Goal: Navigation & Orientation: Find specific page/section

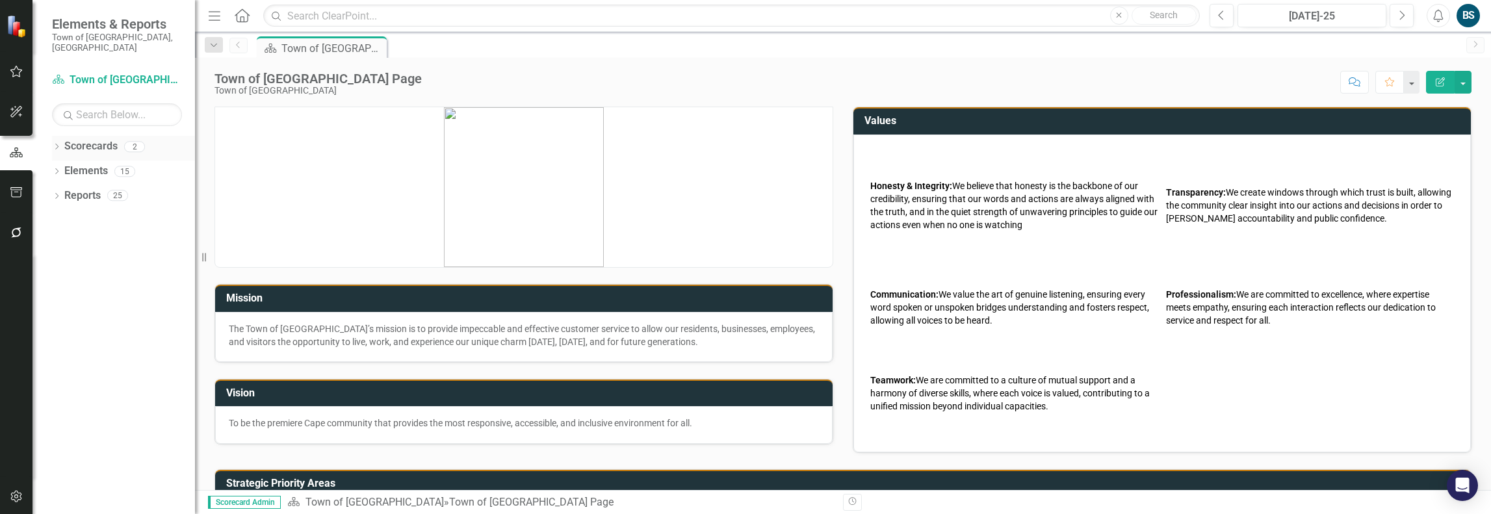
click at [87, 139] on link "Scorecards" at bounding box center [90, 146] width 53 height 15
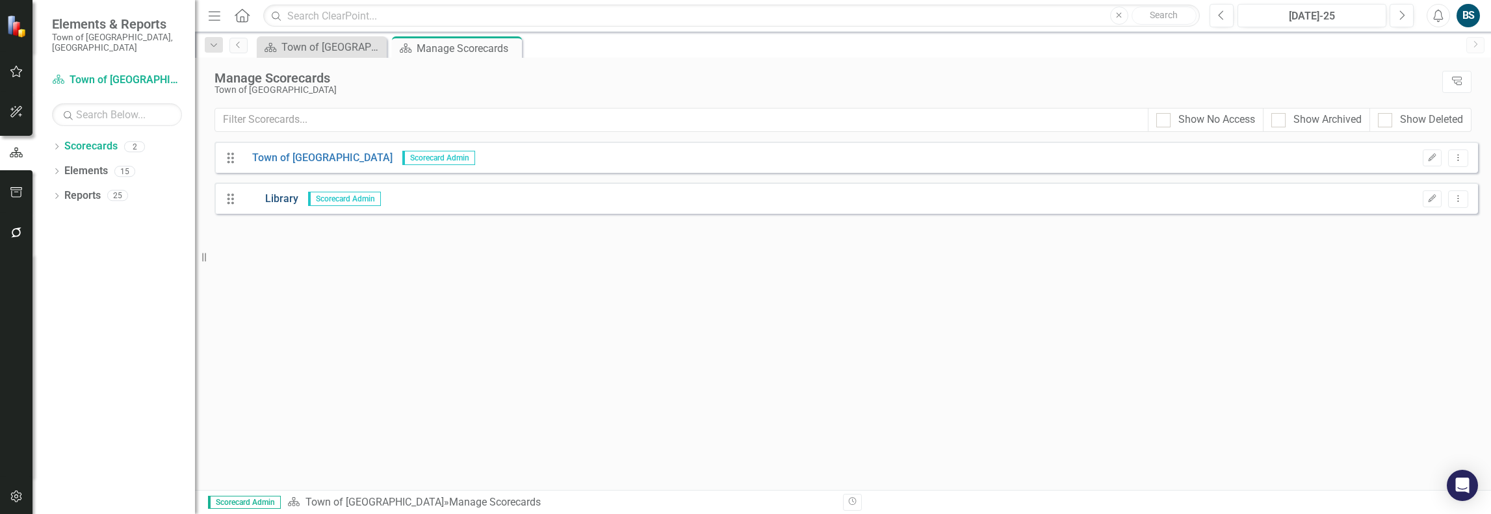
click at [272, 202] on link "Library" at bounding box center [270, 199] width 56 height 15
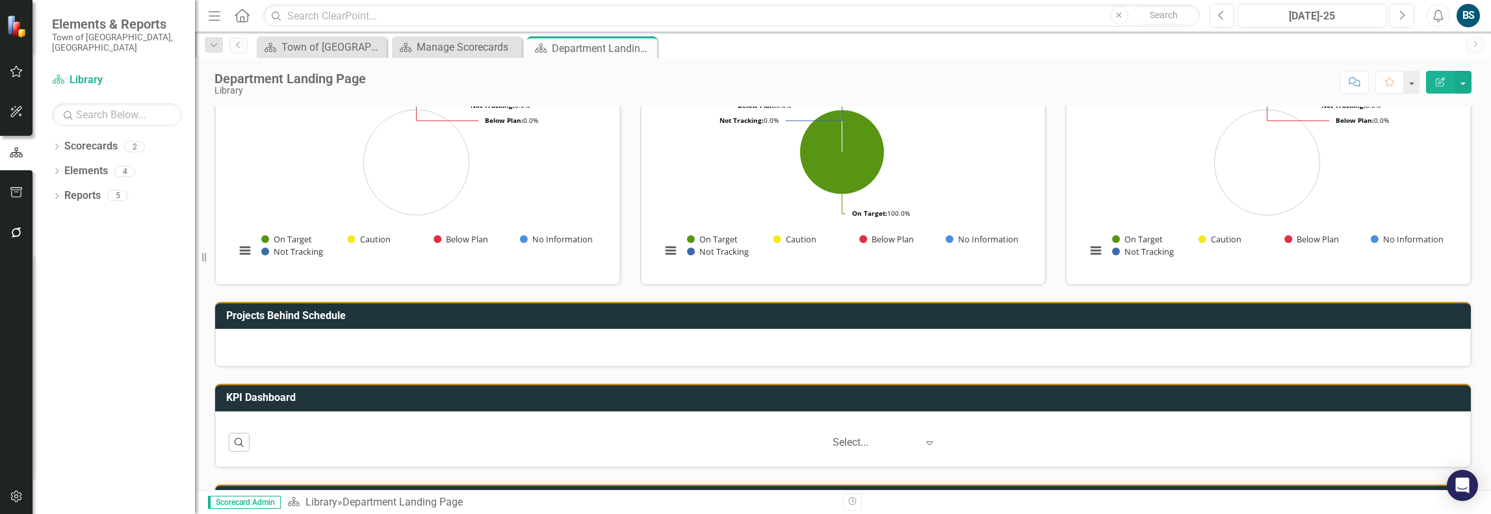
scroll to position [101, 0]
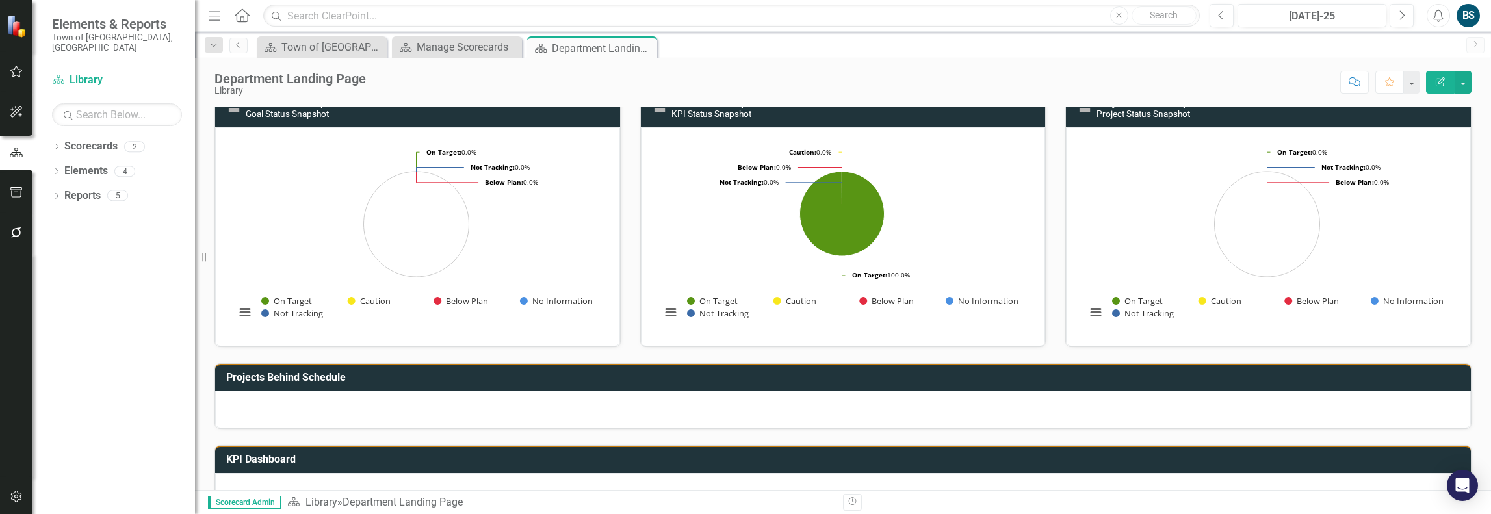
click at [1470, 14] on div "BS" at bounding box center [1467, 15] width 23 height 23
click at [595, 240] on rect "Interactive chart" at bounding box center [416, 235] width 375 height 195
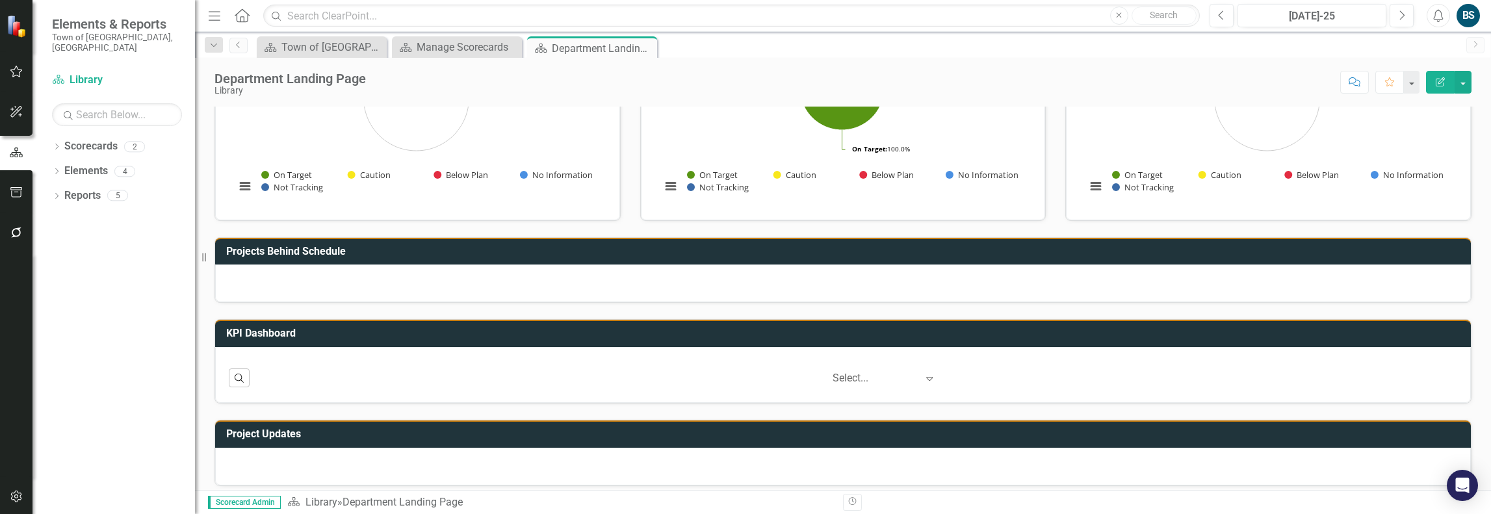
scroll to position [231, 0]
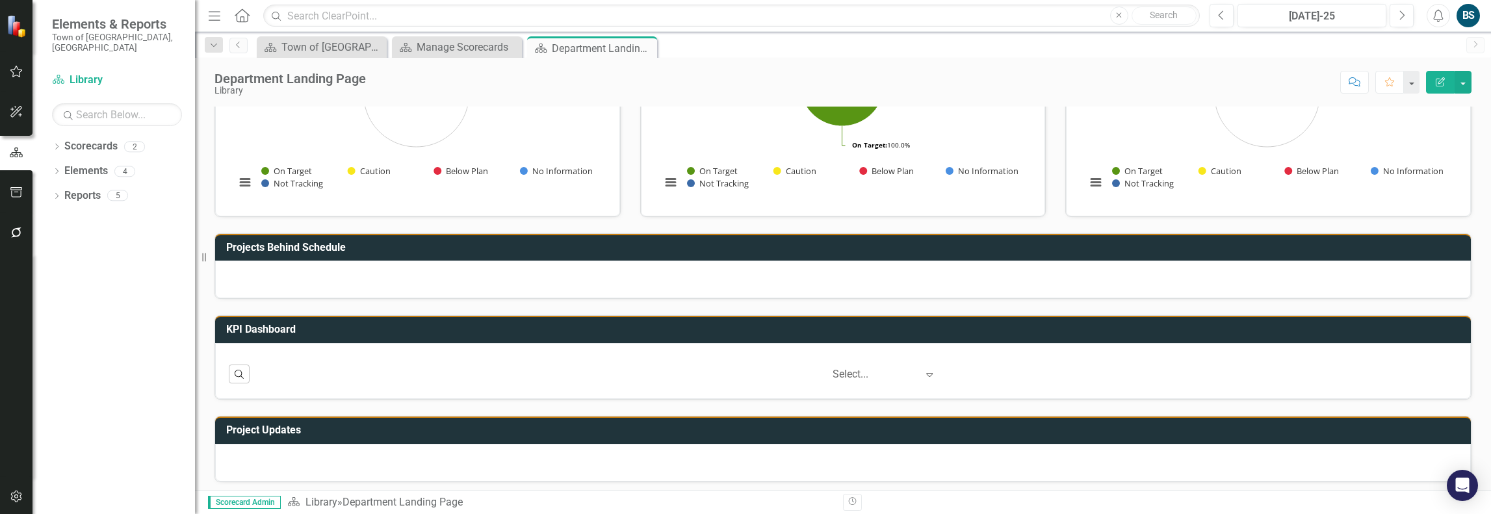
click at [911, 374] on div "Select..." at bounding box center [874, 374] width 97 height 23
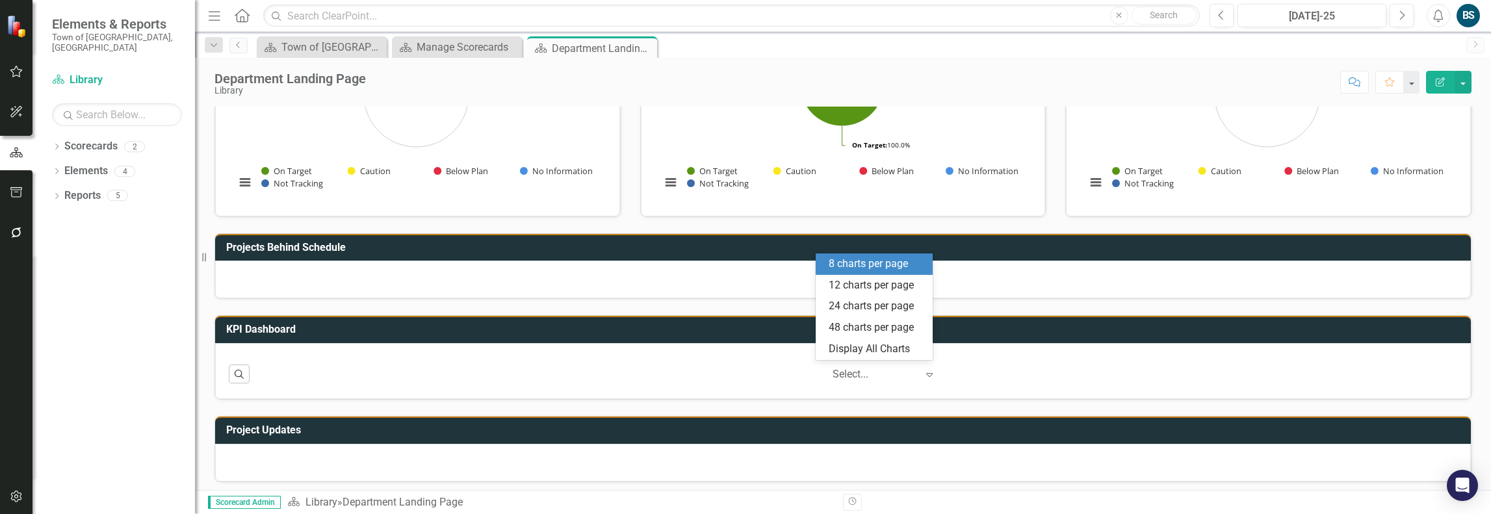
click at [300, 321] on td "KPI Dashboard" at bounding box center [845, 330] width 1238 height 21
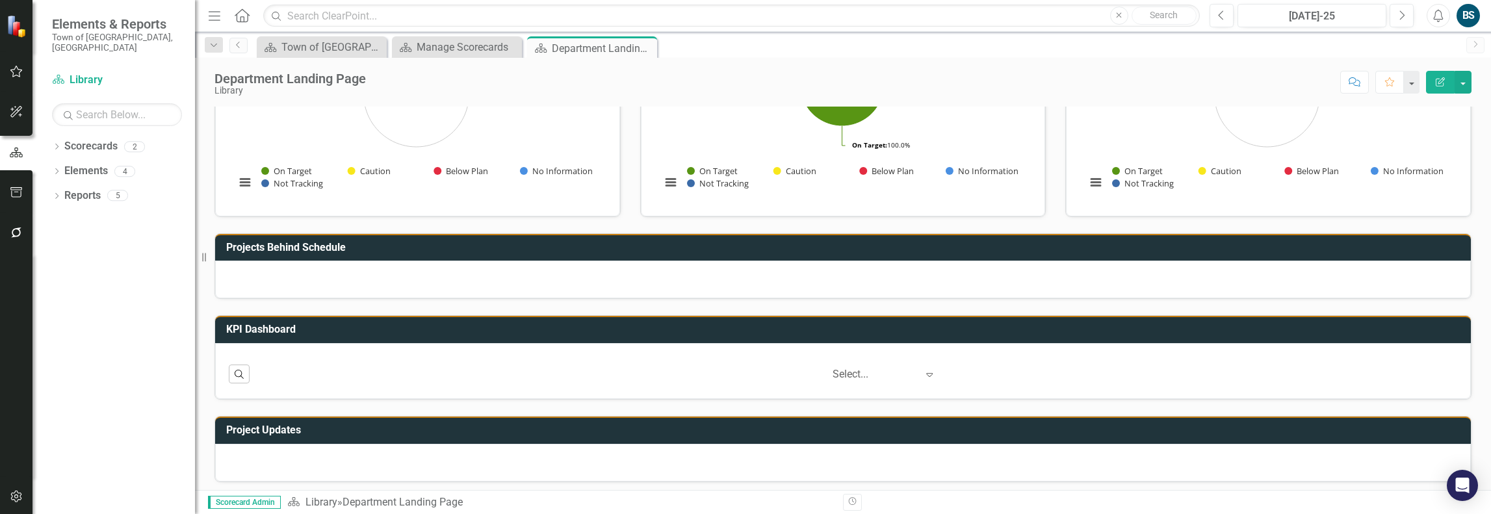
click at [274, 326] on h3 "KPI Dashboard" at bounding box center [845, 330] width 1238 height 12
click at [86, 188] on link "Reports" at bounding box center [82, 195] width 36 height 15
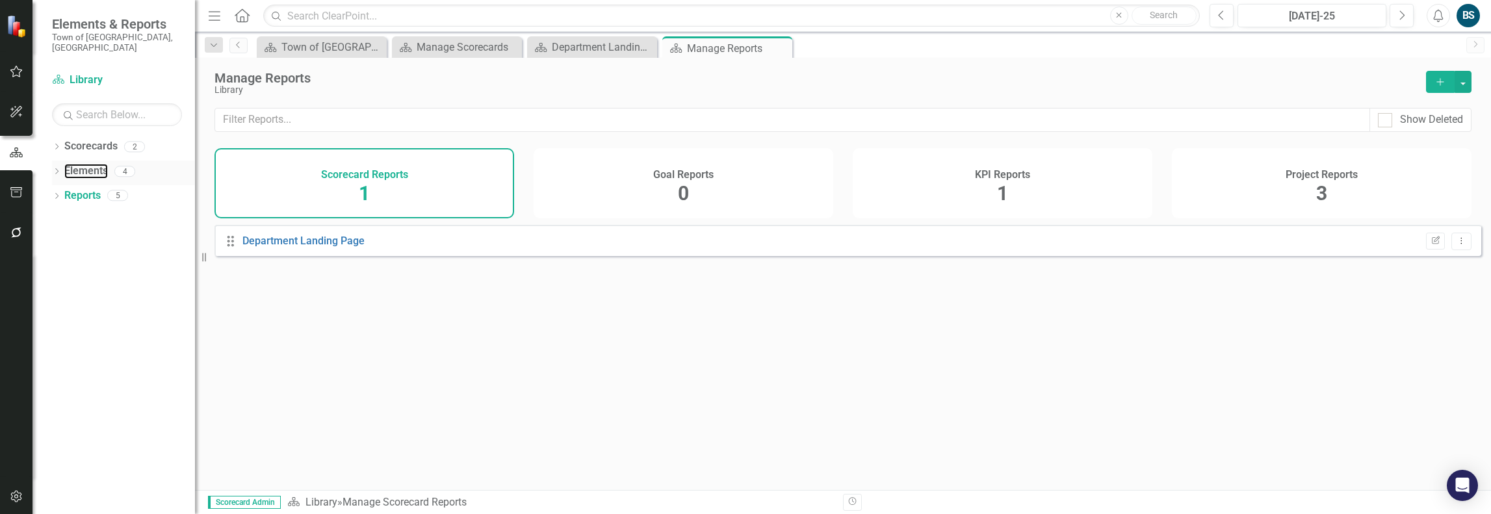
click at [102, 161] on div "Elements" at bounding box center [86, 171] width 44 height 21
click at [93, 164] on link "Elements" at bounding box center [86, 171] width 44 height 15
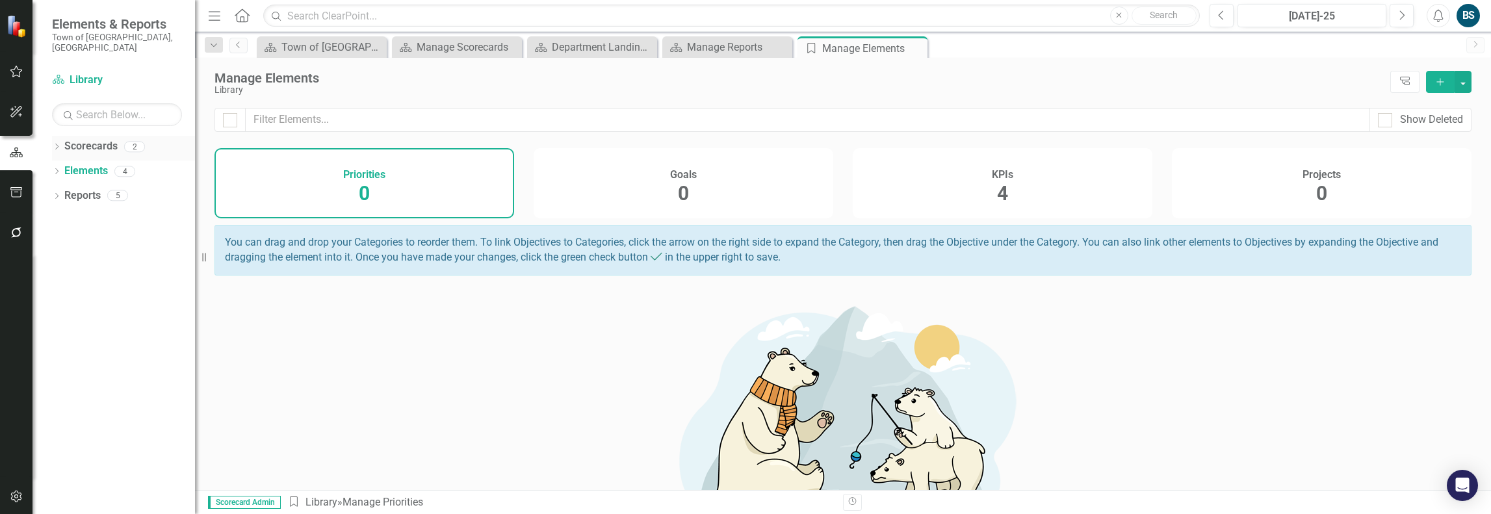
click at [97, 139] on link "Scorecards" at bounding box center [90, 146] width 53 height 15
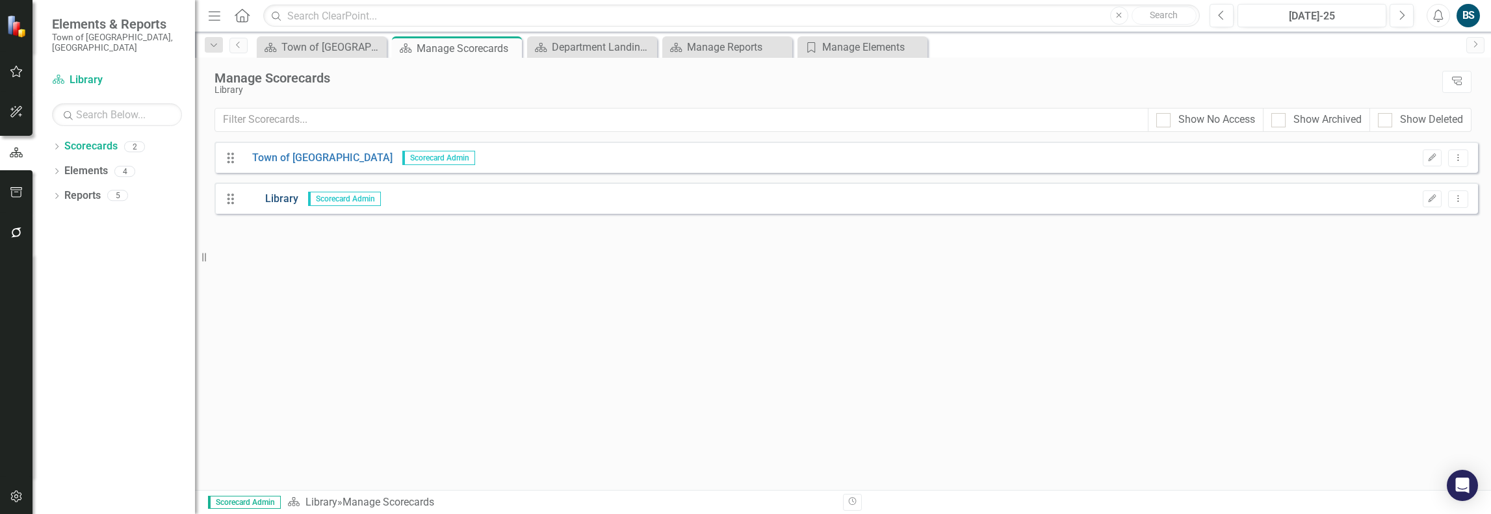
click at [265, 198] on link "Library" at bounding box center [270, 199] width 56 height 15
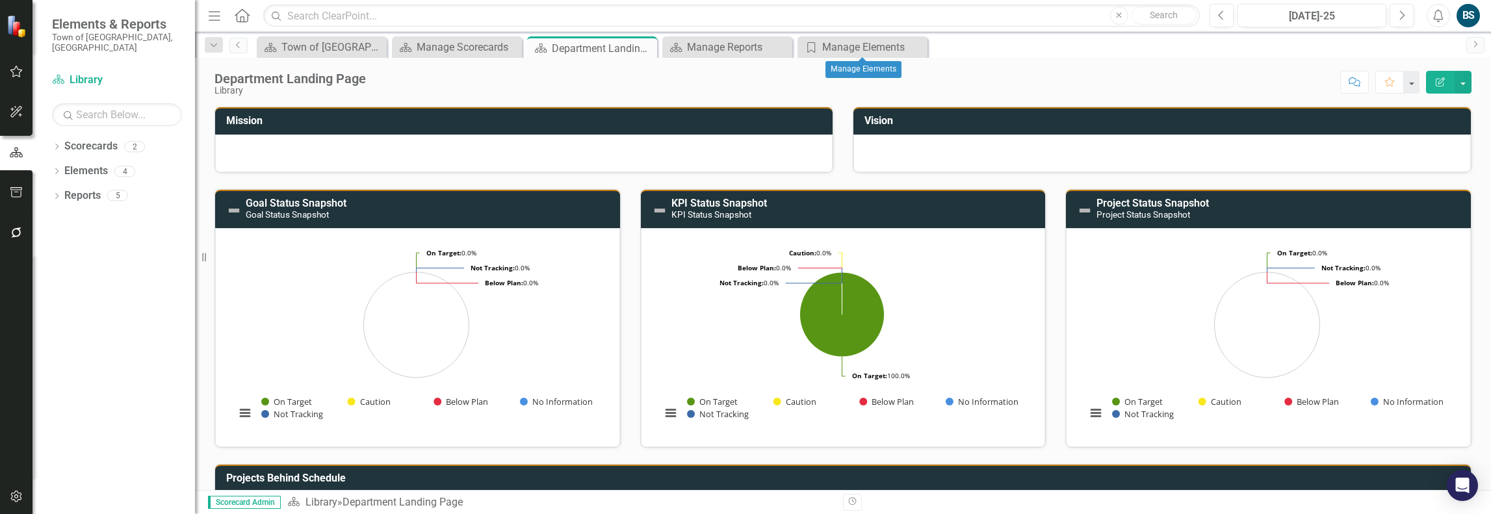
click at [0, 0] on icon "Close" at bounding box center [0, 0] width 0 height 0
click at [777, 41] on div "Close" at bounding box center [781, 47] width 16 height 16
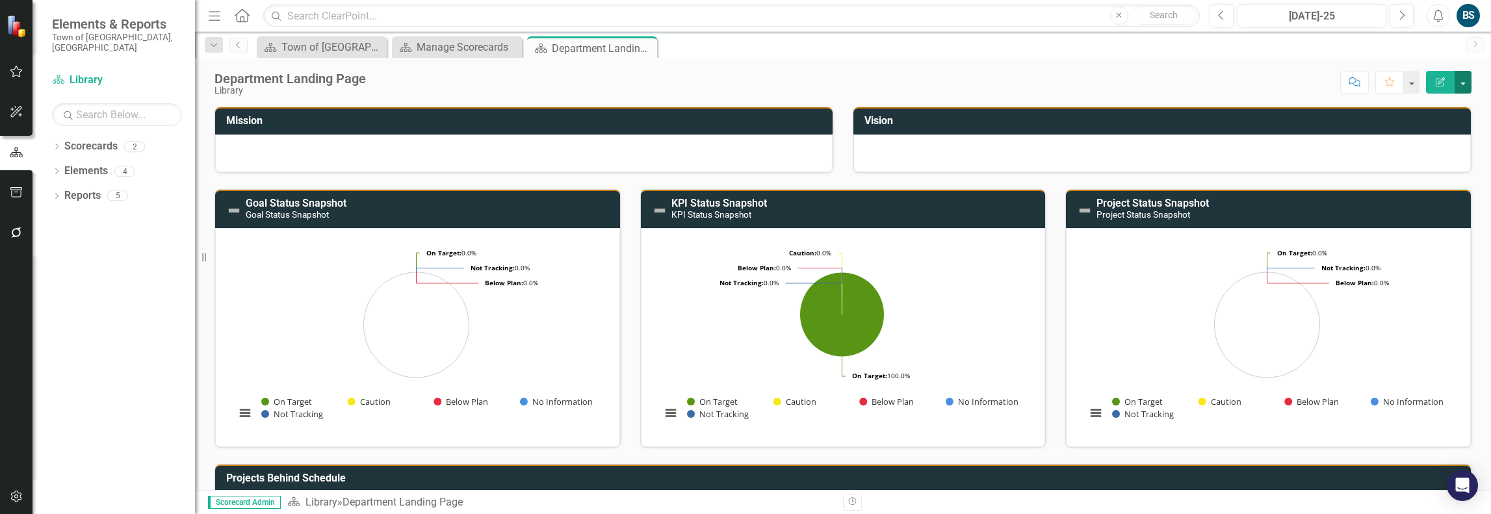
click at [1462, 81] on button "button" at bounding box center [1463, 82] width 17 height 23
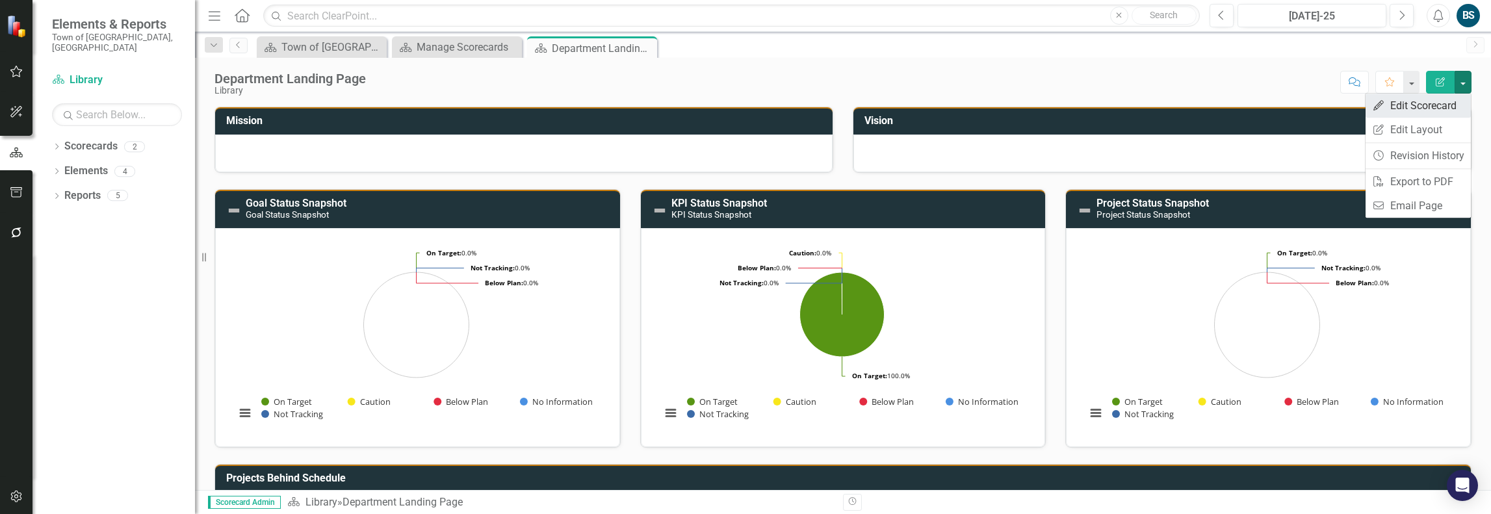
click at [1451, 109] on link "Edit Edit Scorecard" at bounding box center [1418, 106] width 105 height 24
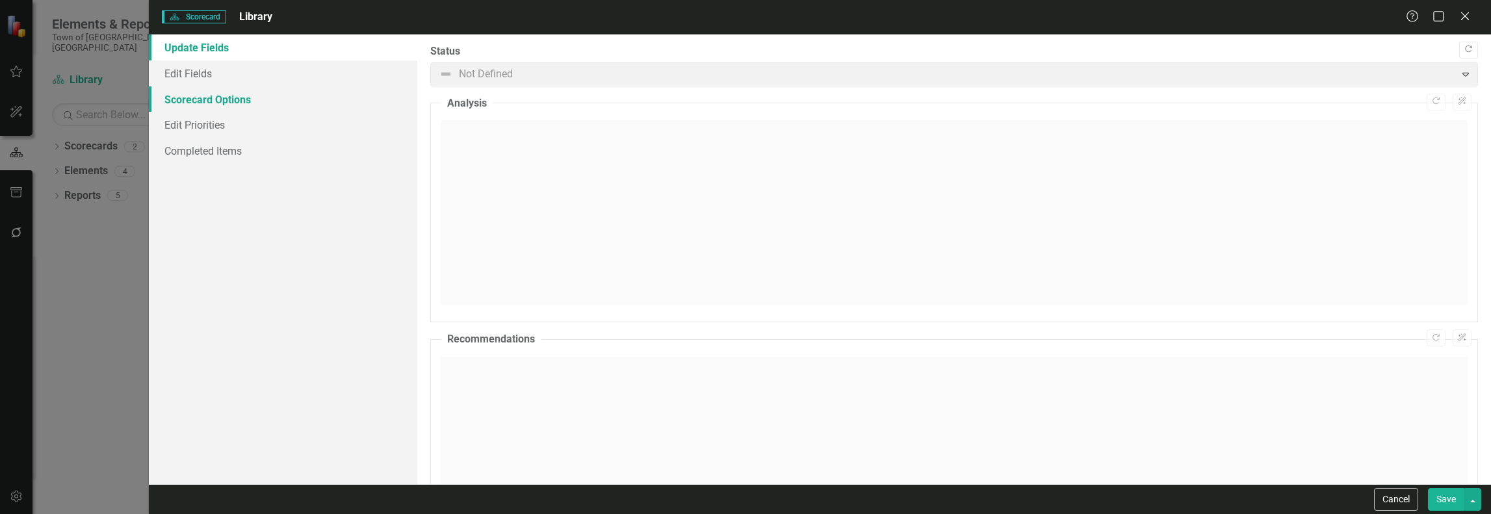
click at [205, 101] on link "Scorecard Options" at bounding box center [283, 99] width 268 height 26
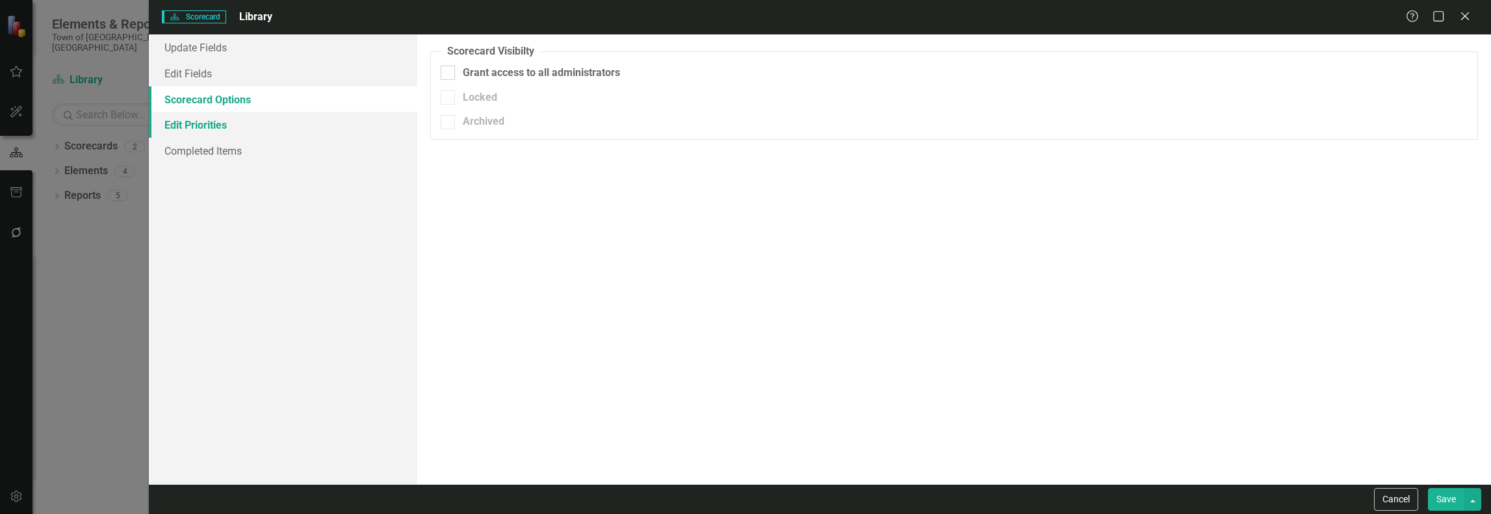
click at [194, 124] on link "Edit Priorities" at bounding box center [283, 125] width 268 height 26
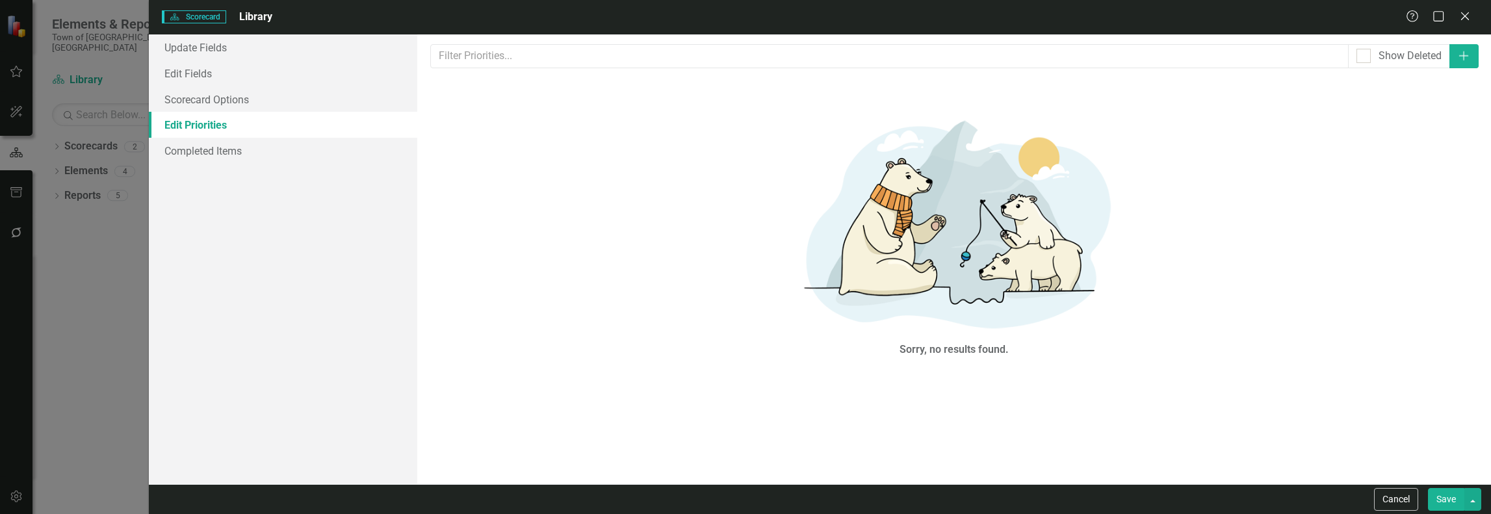
drag, startPoint x: 1469, startPoint y: 16, endPoint x: 1449, endPoint y: 28, distance: 23.1
click at [1468, 16] on icon "Close" at bounding box center [1464, 16] width 13 height 10
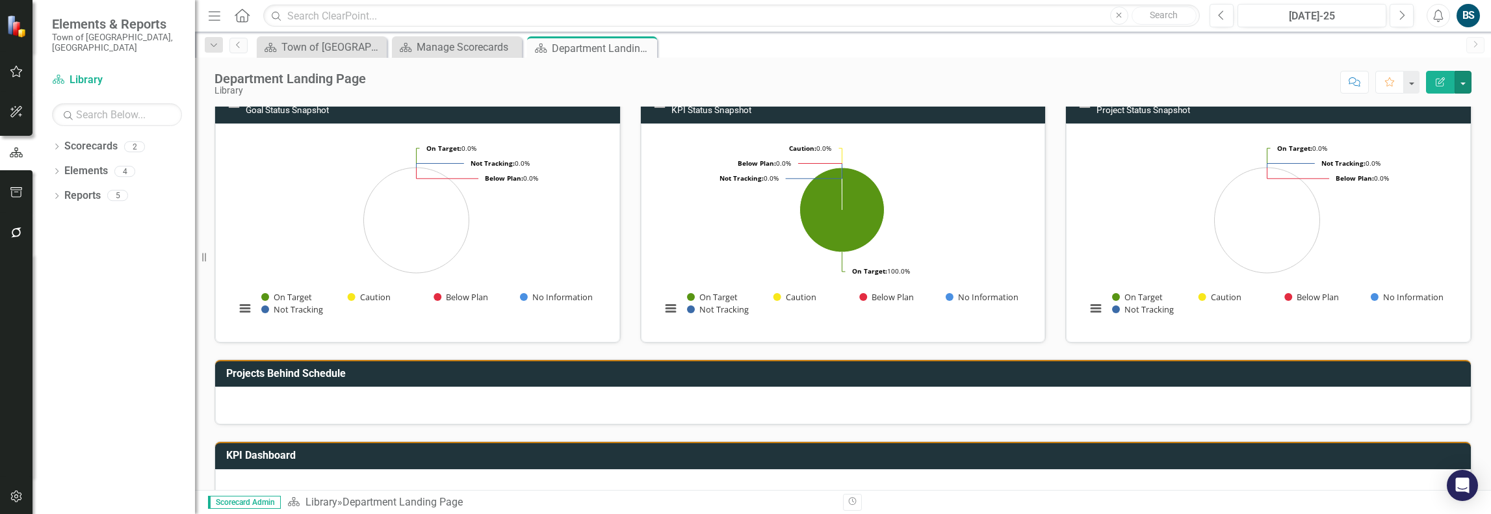
scroll to position [231, 0]
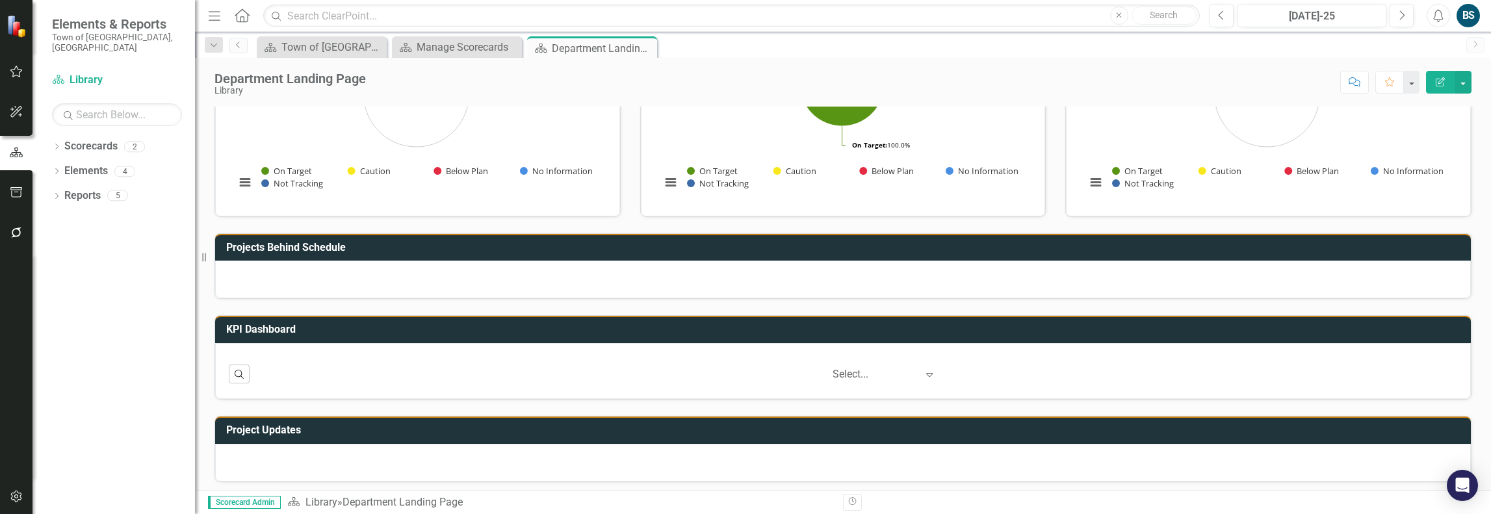
click at [1464, 14] on div "BS" at bounding box center [1467, 15] width 23 height 23
click at [17, 109] on icon "button" at bounding box center [17, 112] width 14 height 10
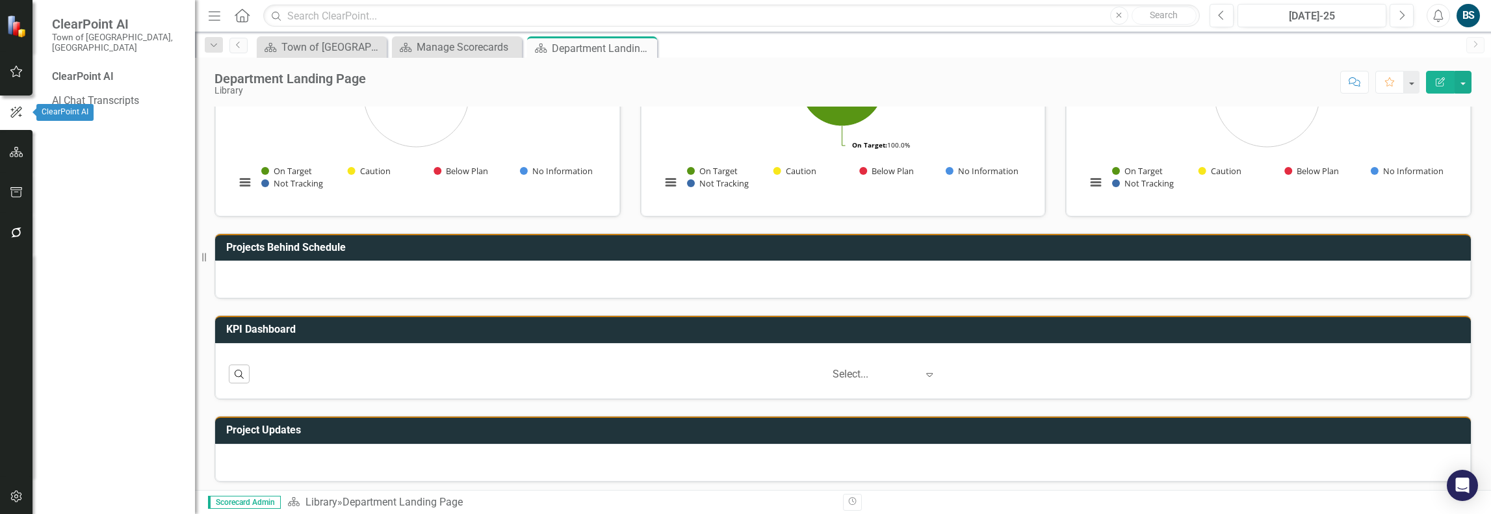
click at [14, 86] on div at bounding box center [16, 89] width 32 height 6
click at [13, 74] on icon "button" at bounding box center [16, 72] width 12 height 12
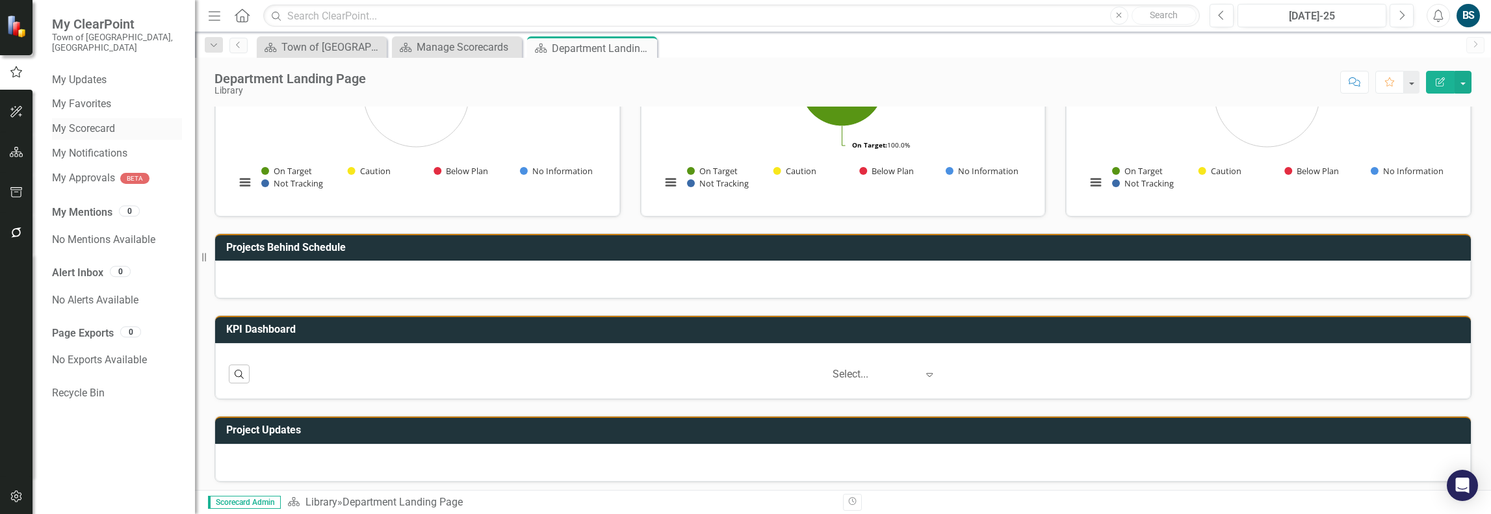
click at [102, 122] on link "My Scorecard" at bounding box center [117, 129] width 130 height 15
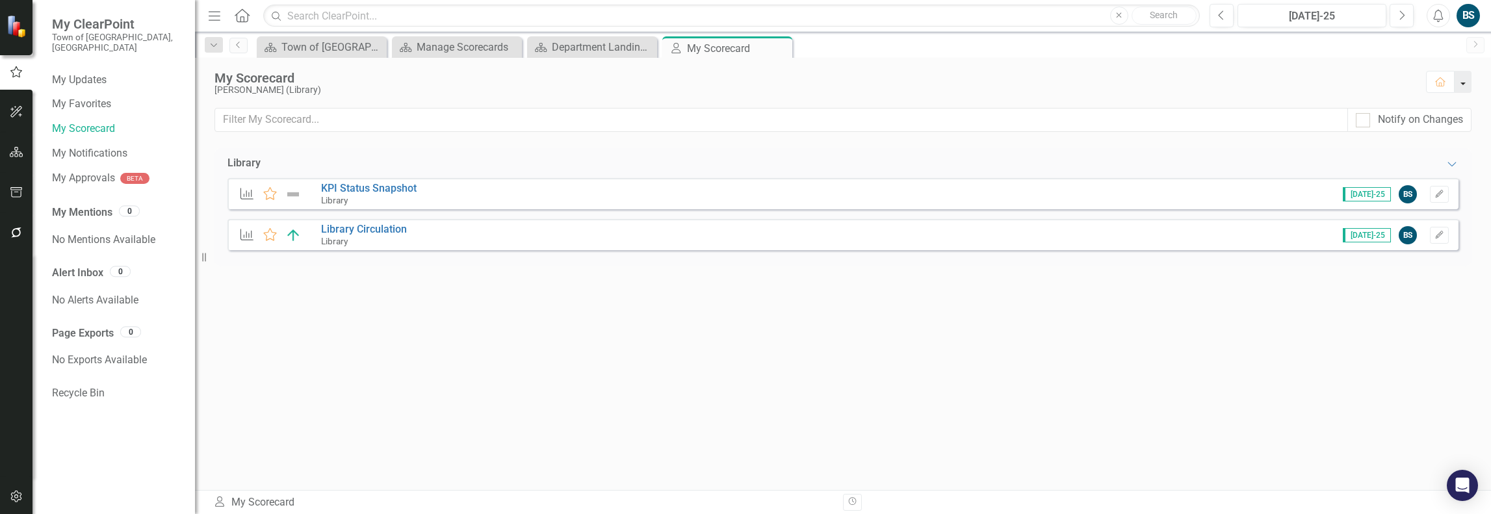
click at [1469, 84] on button "button" at bounding box center [1463, 82] width 17 height 22
click at [1470, 80] on button "button" at bounding box center [1463, 82] width 17 height 22
click at [383, 231] on link "Library Circulation" at bounding box center [364, 229] width 86 height 12
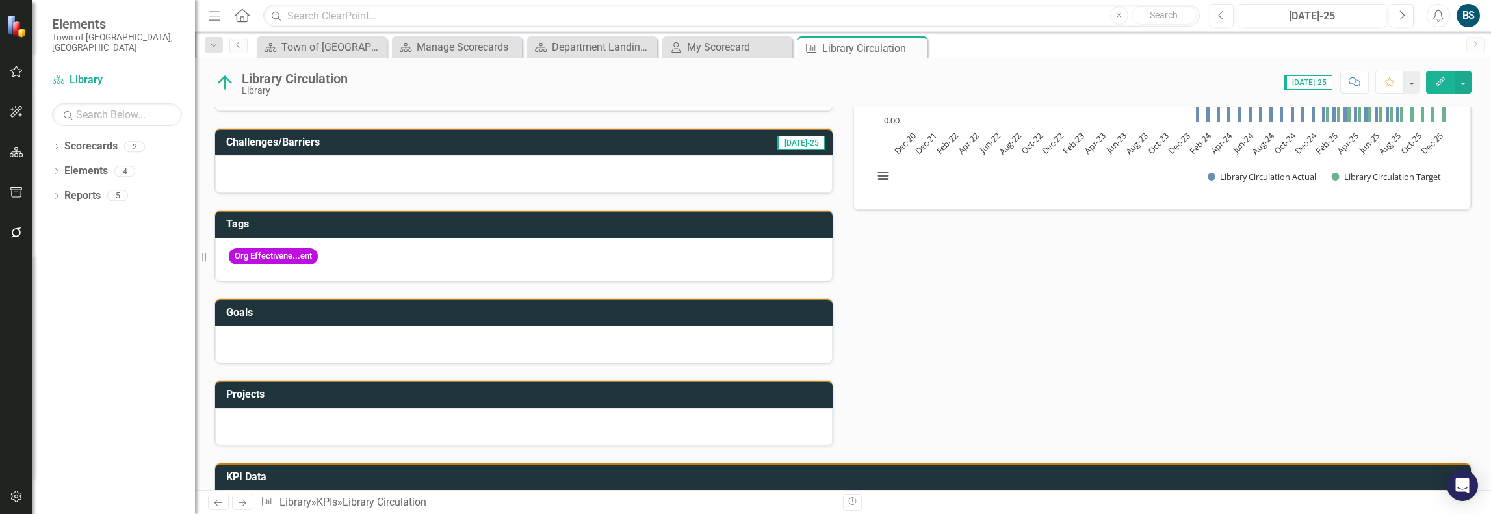
scroll to position [123, 0]
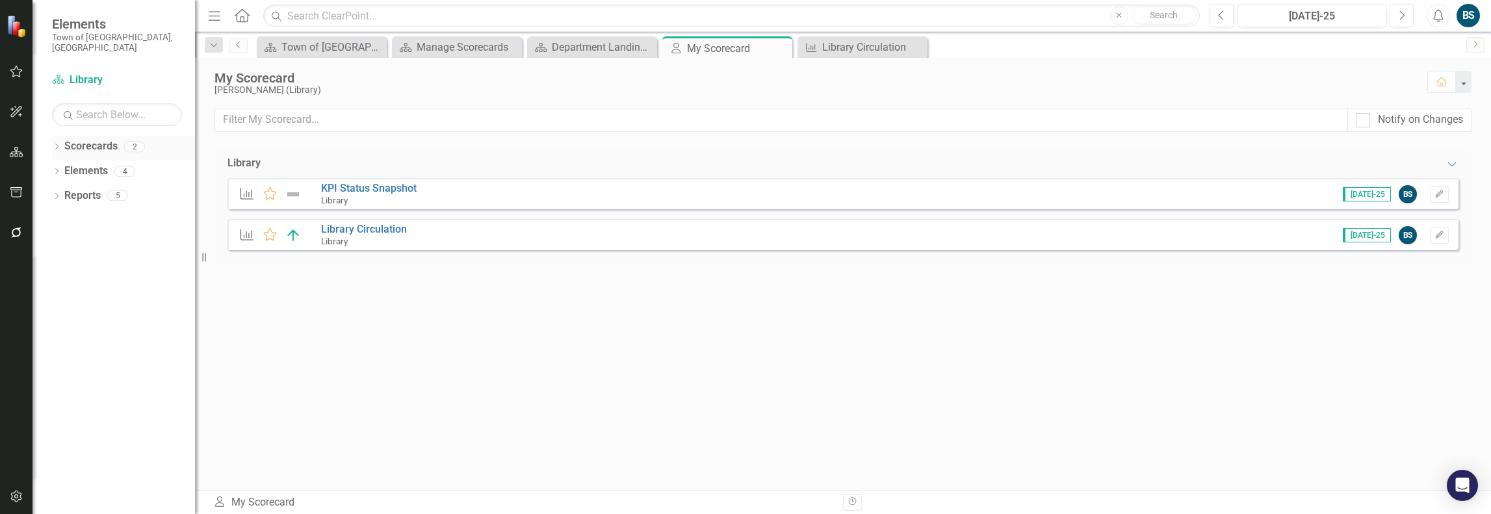
click at [54, 144] on icon "Dropdown" at bounding box center [56, 147] width 9 height 7
click at [107, 164] on link "Town of [GEOGRAPHIC_DATA]" at bounding box center [132, 171] width 123 height 15
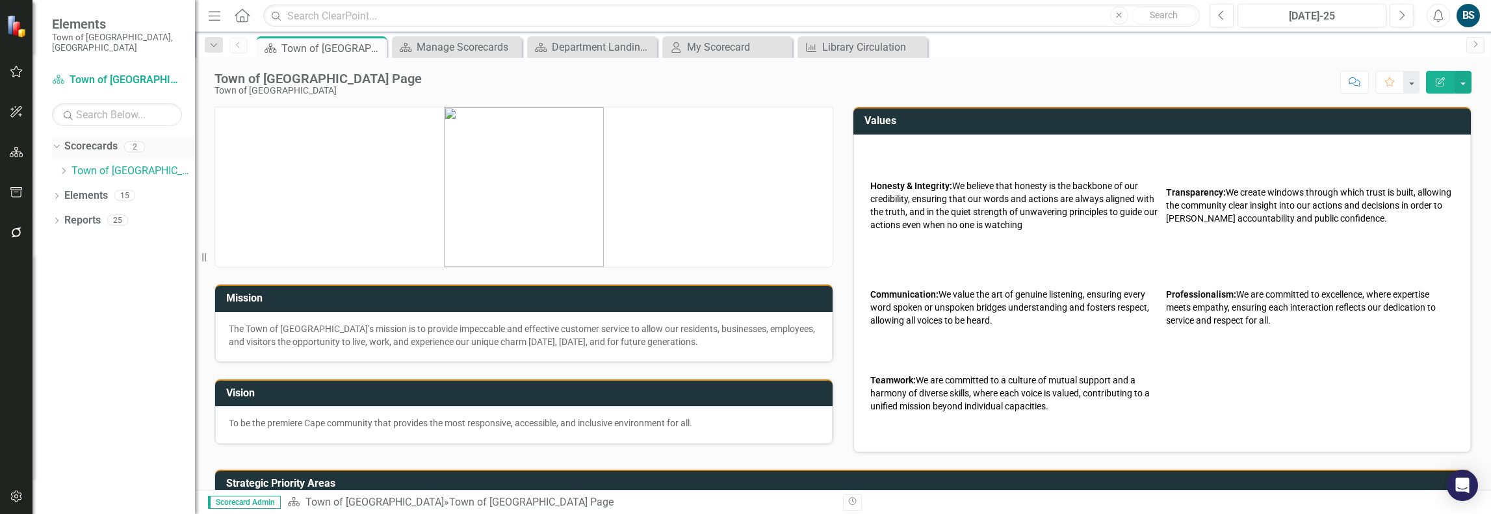
click at [91, 139] on link "Scorecards" at bounding box center [90, 146] width 53 height 15
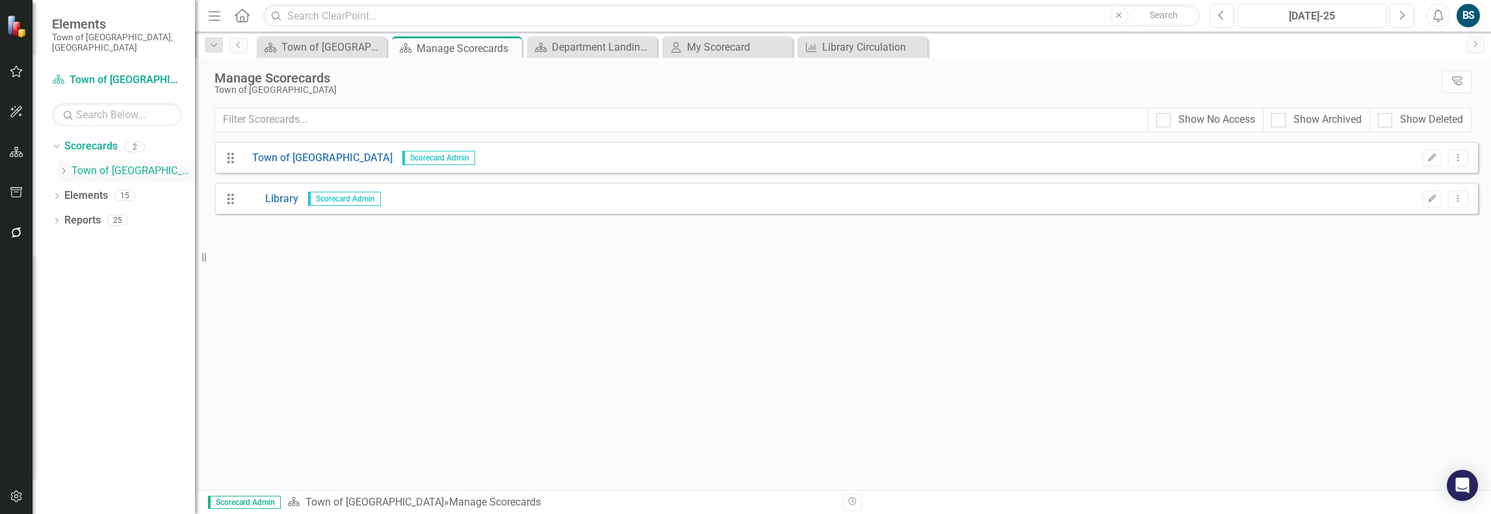
click at [99, 164] on link "Town of [GEOGRAPHIC_DATA]" at bounding box center [132, 171] width 123 height 15
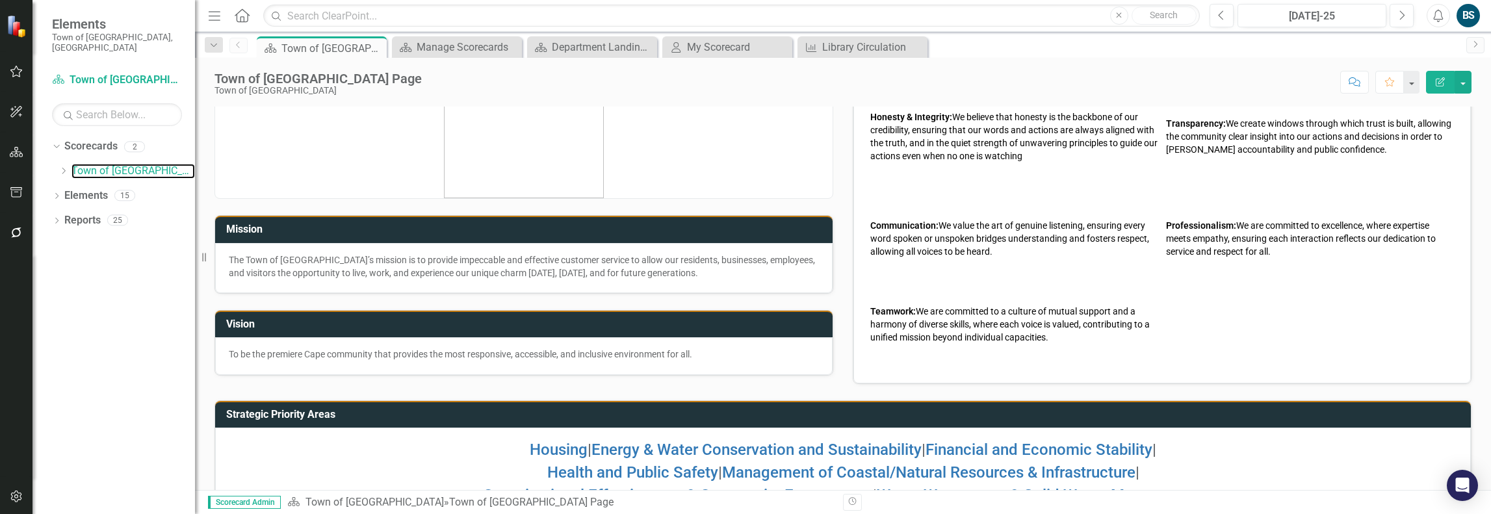
scroll to position [113, 0]
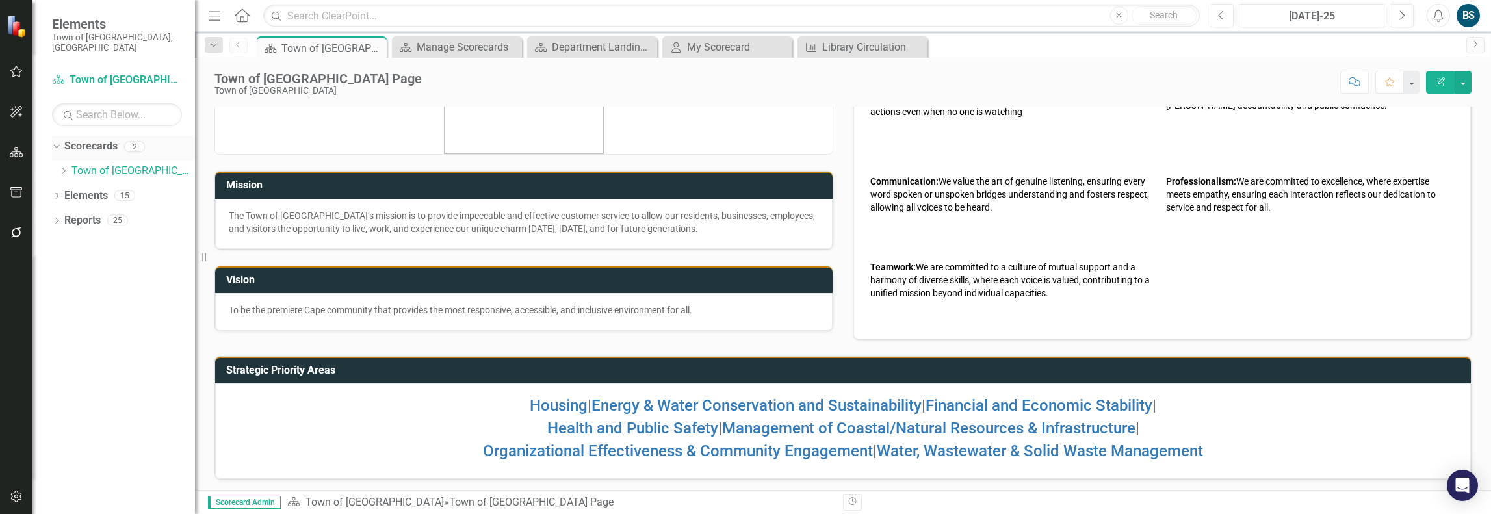
click at [104, 139] on link "Scorecards" at bounding box center [90, 146] width 53 height 15
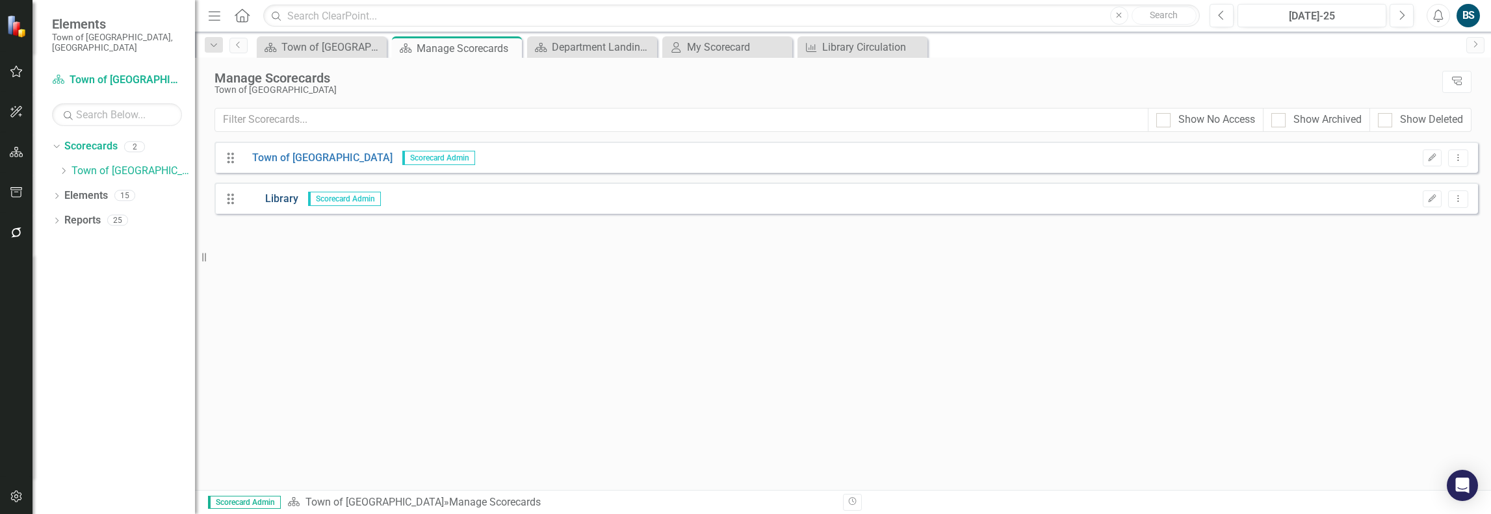
click at [279, 194] on link "Library" at bounding box center [270, 199] width 56 height 15
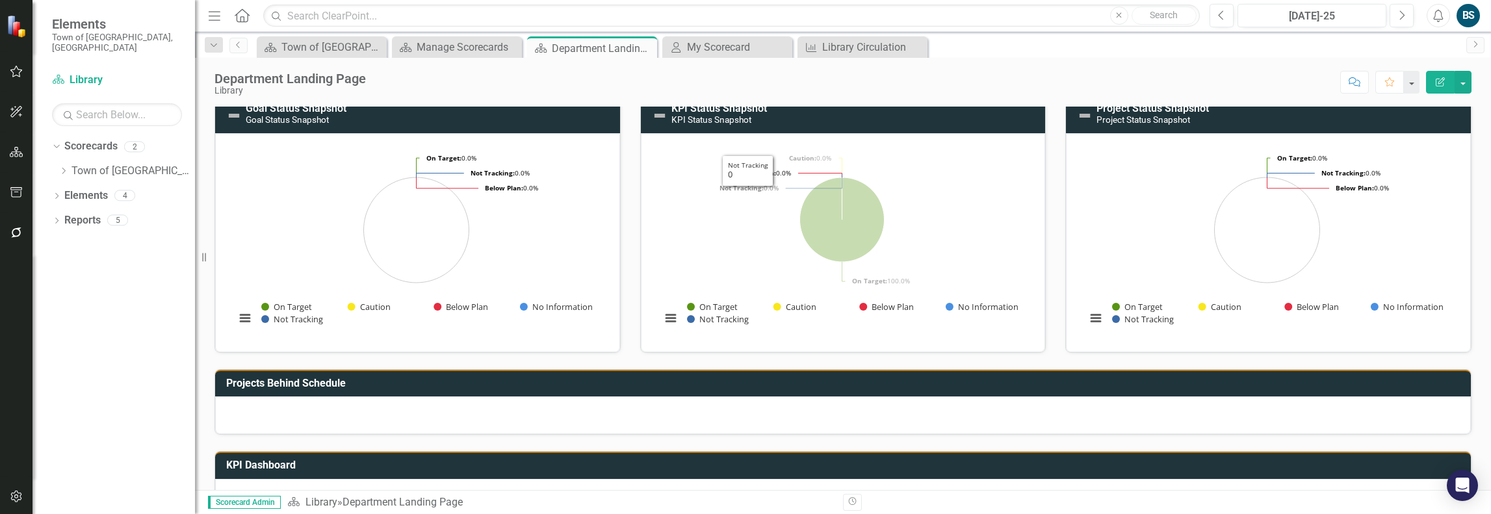
scroll to position [231, 0]
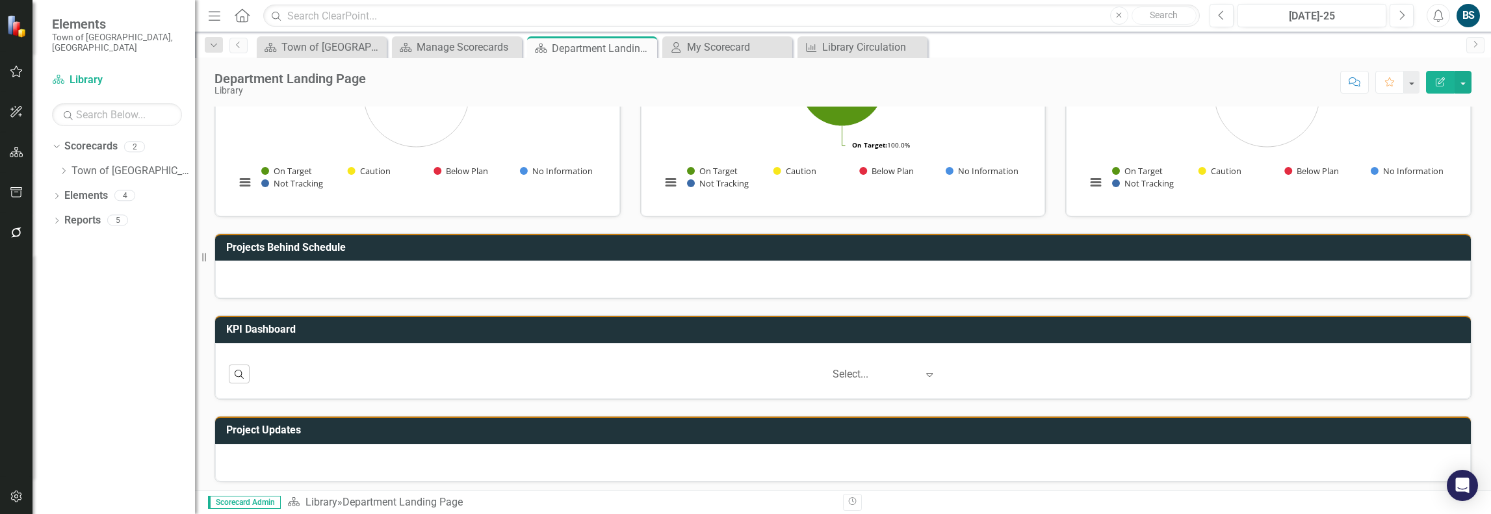
click at [13, 75] on icon "button" at bounding box center [16, 72] width 12 height 12
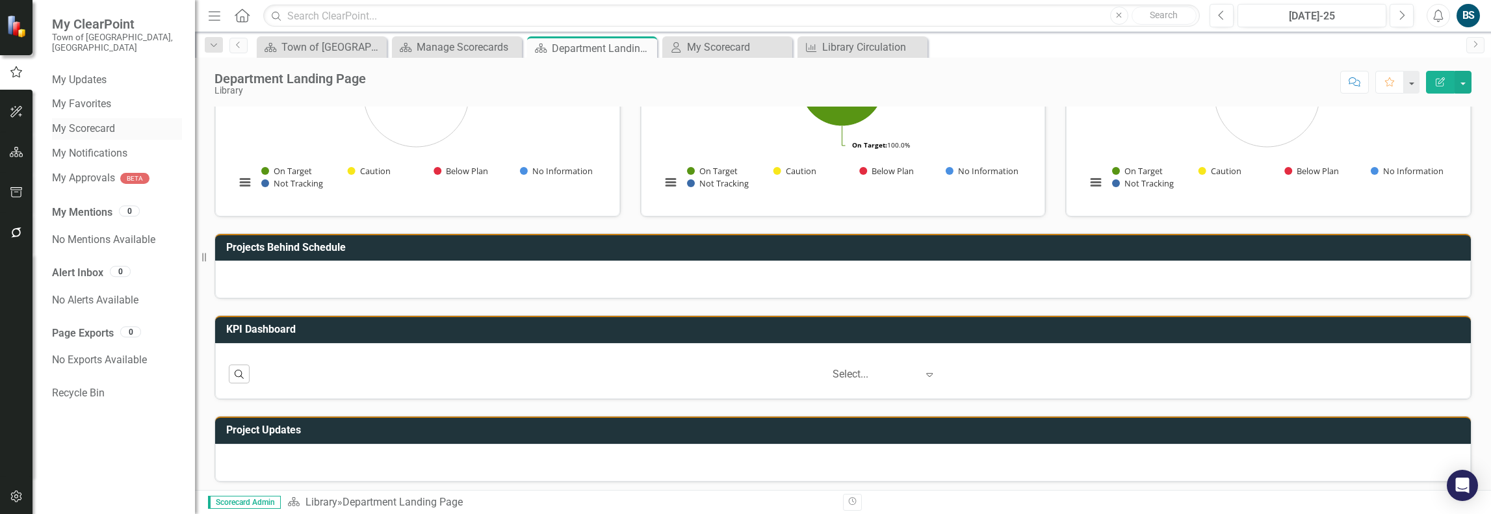
click at [94, 122] on link "My Scorecard" at bounding box center [117, 129] width 130 height 15
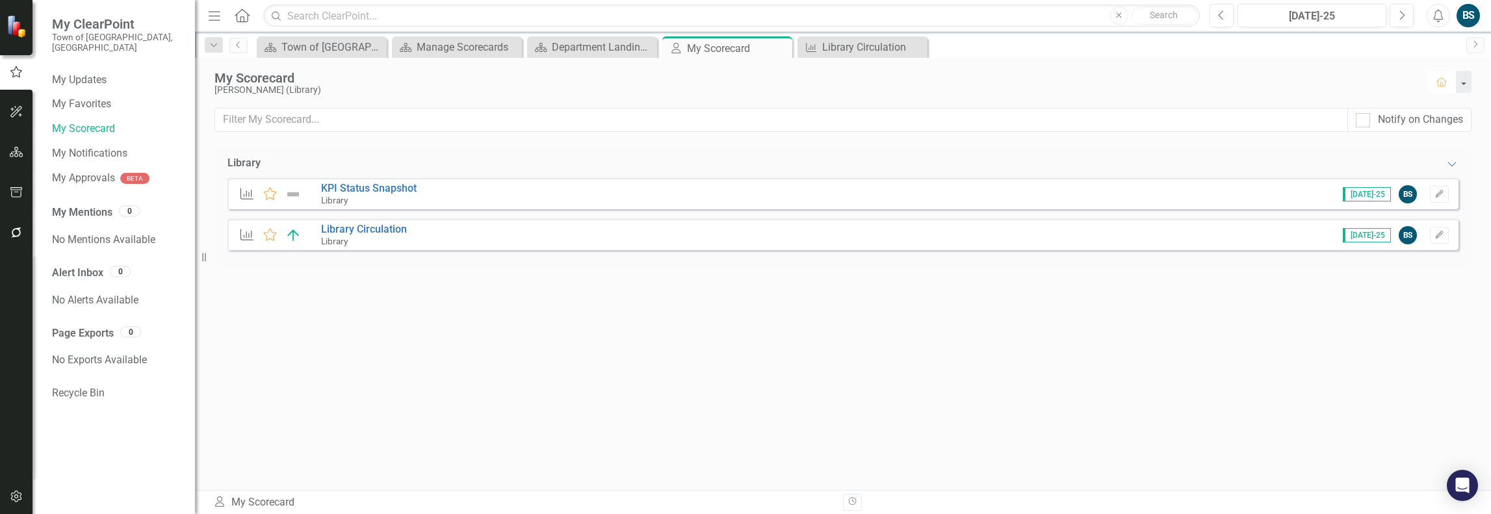
click at [1442, 85] on icon "Home" at bounding box center [1442, 81] width 12 height 9
click at [373, 227] on link "Library Circulation" at bounding box center [364, 229] width 86 height 12
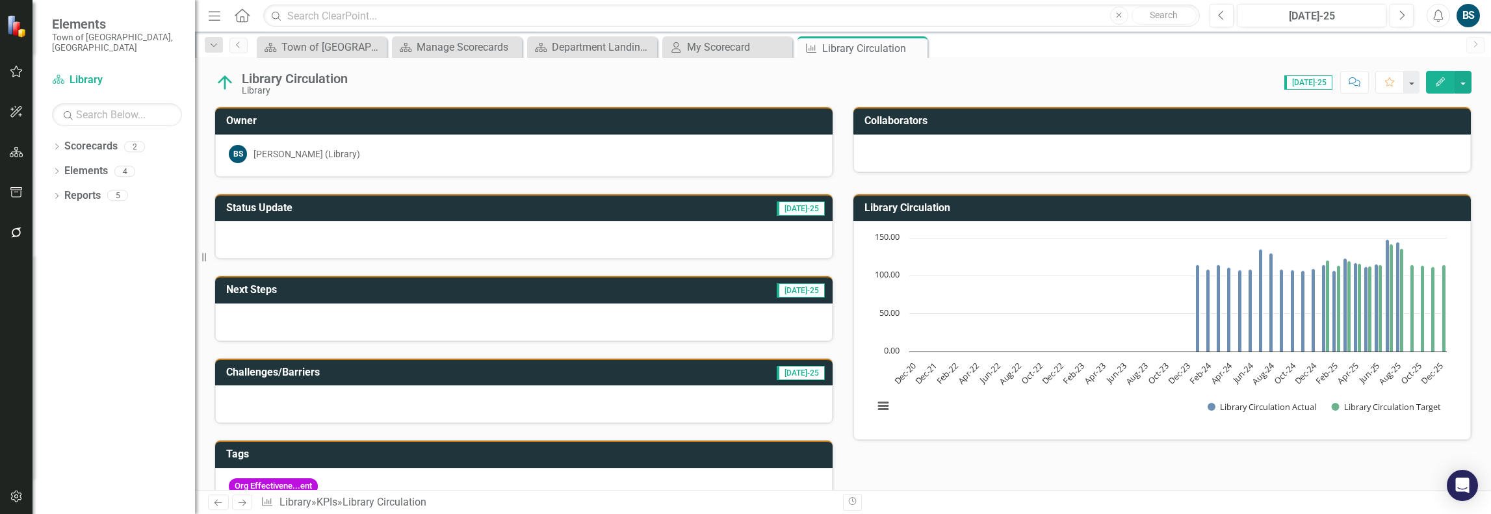
click at [240, 16] on icon "Home" at bounding box center [241, 15] width 17 height 14
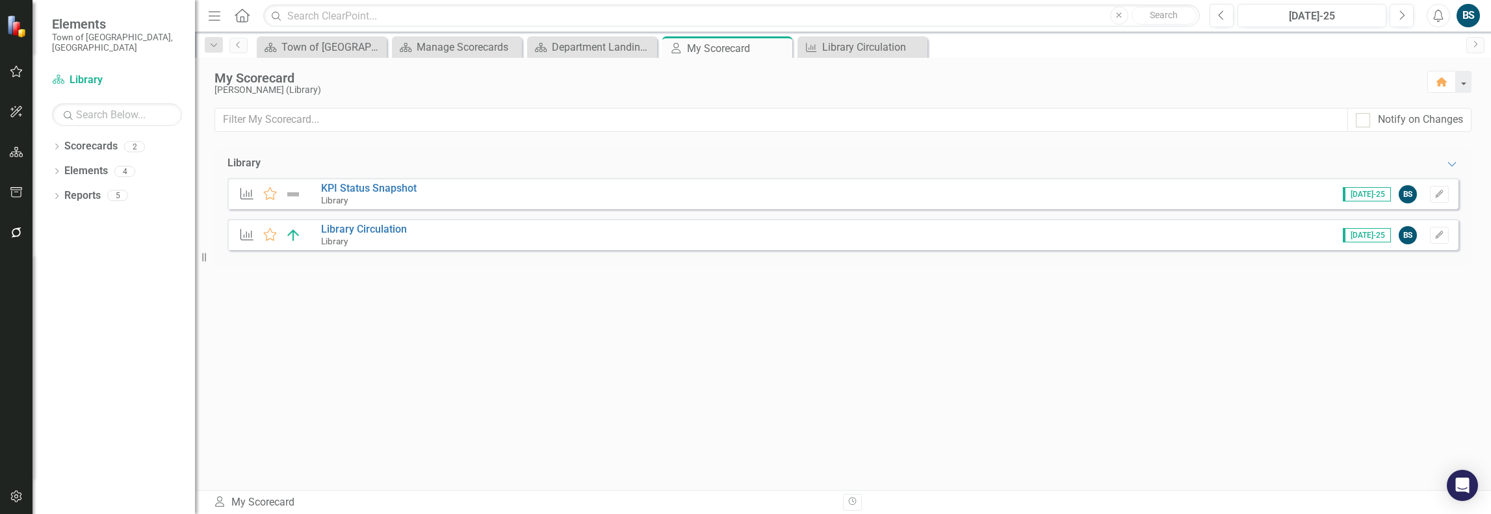
click at [219, 14] on icon "Menu" at bounding box center [214, 15] width 17 height 14
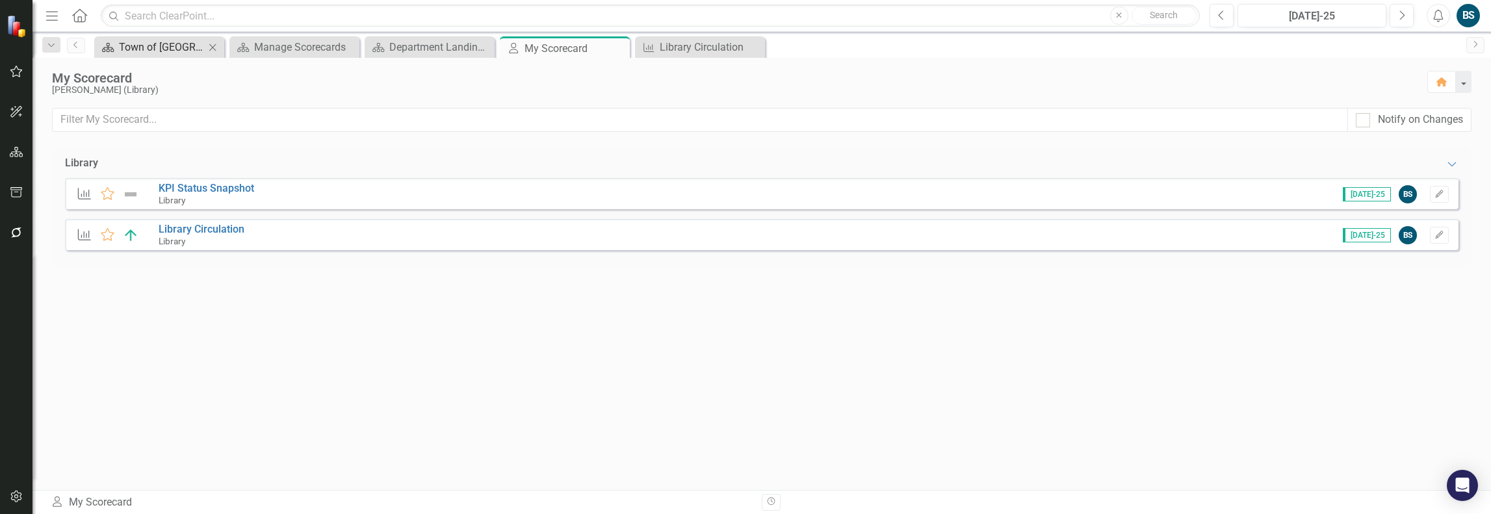
click at [182, 50] on div "Town of [GEOGRAPHIC_DATA] Page" at bounding box center [162, 47] width 86 height 16
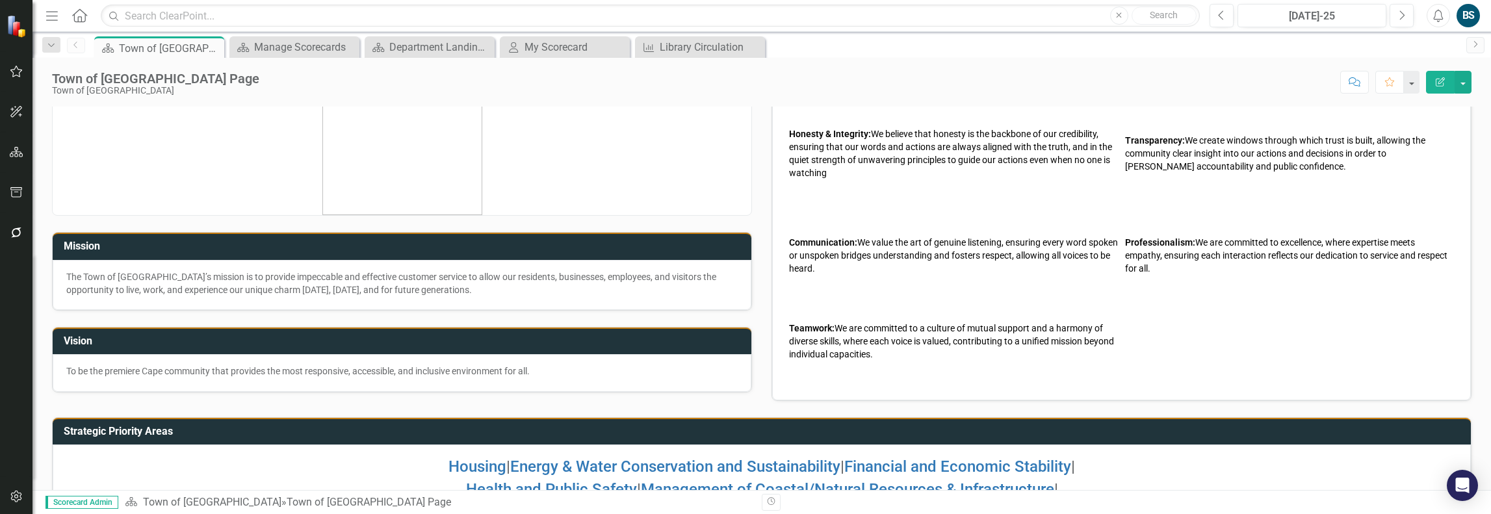
scroll to position [113, 0]
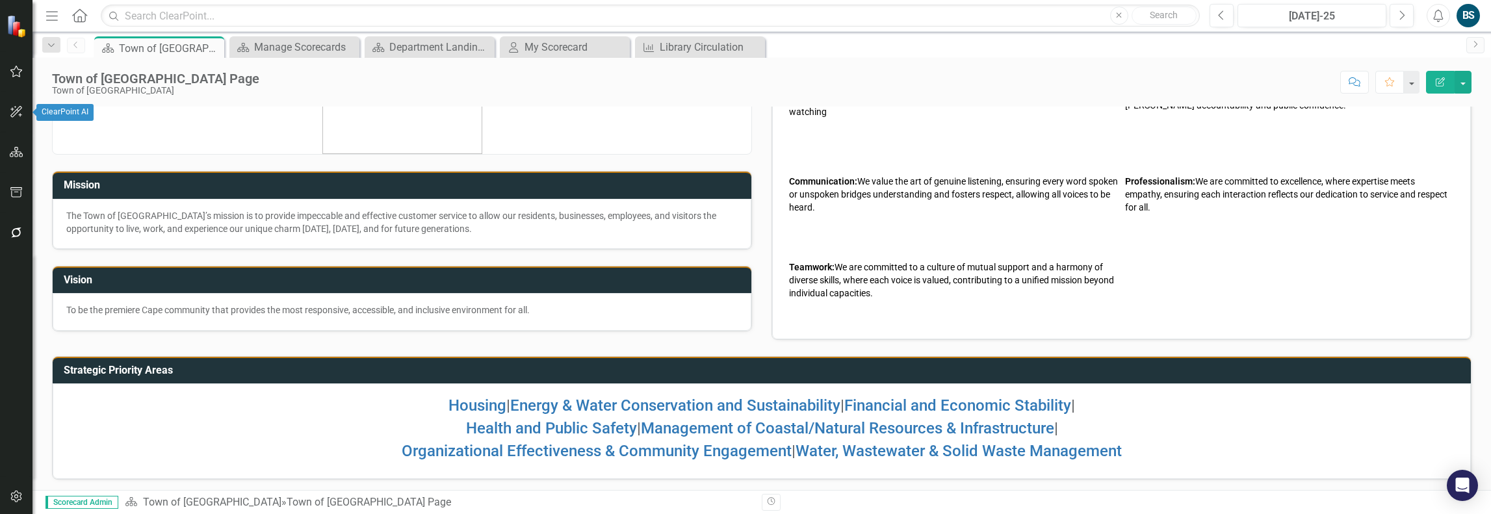
click at [19, 81] on button "button" at bounding box center [16, 71] width 29 height 27
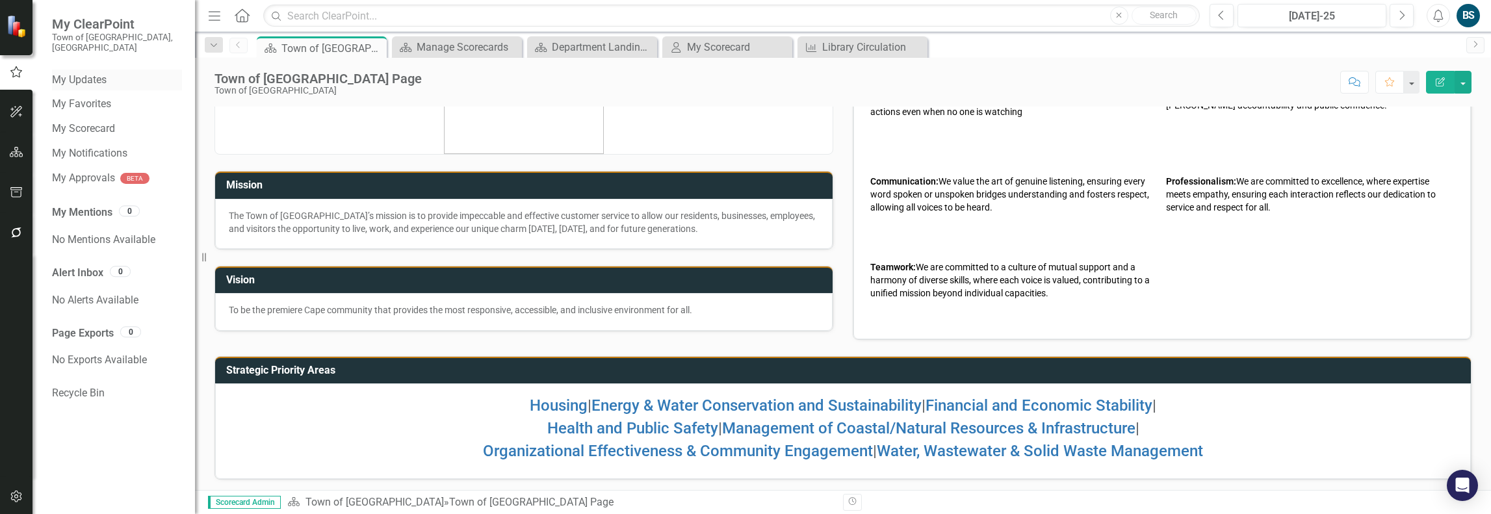
click at [89, 76] on link "My Updates" at bounding box center [117, 80] width 130 height 15
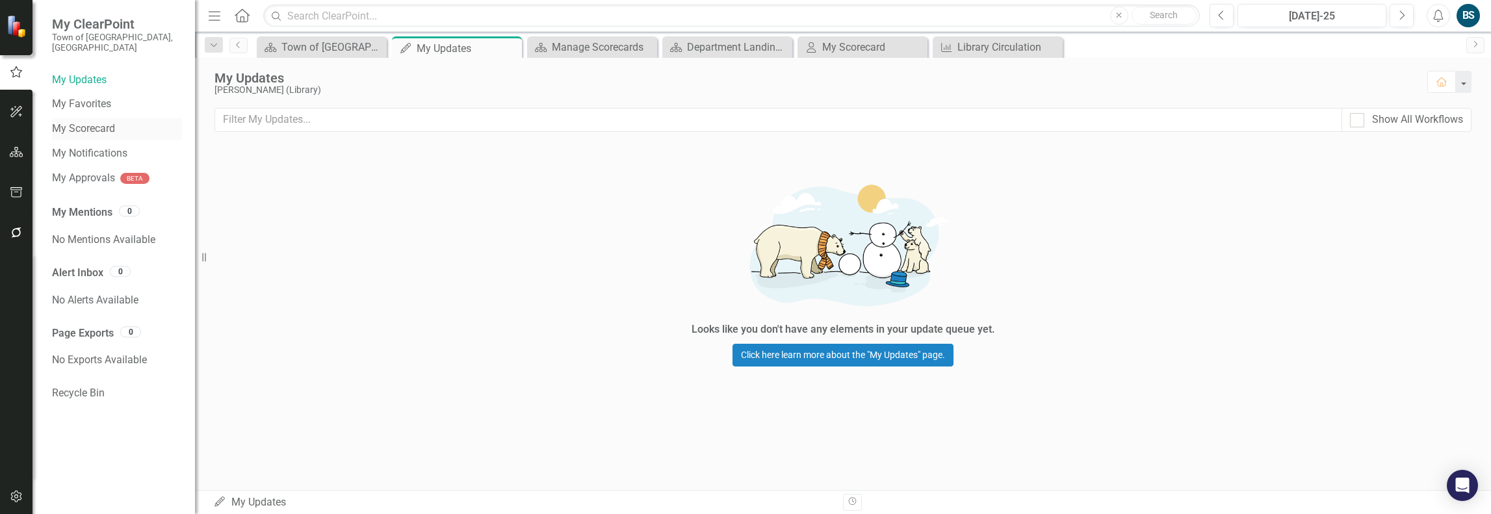
click at [100, 126] on div "My Scorecard" at bounding box center [117, 128] width 130 height 21
click at [13, 157] on icon "button" at bounding box center [17, 152] width 14 height 10
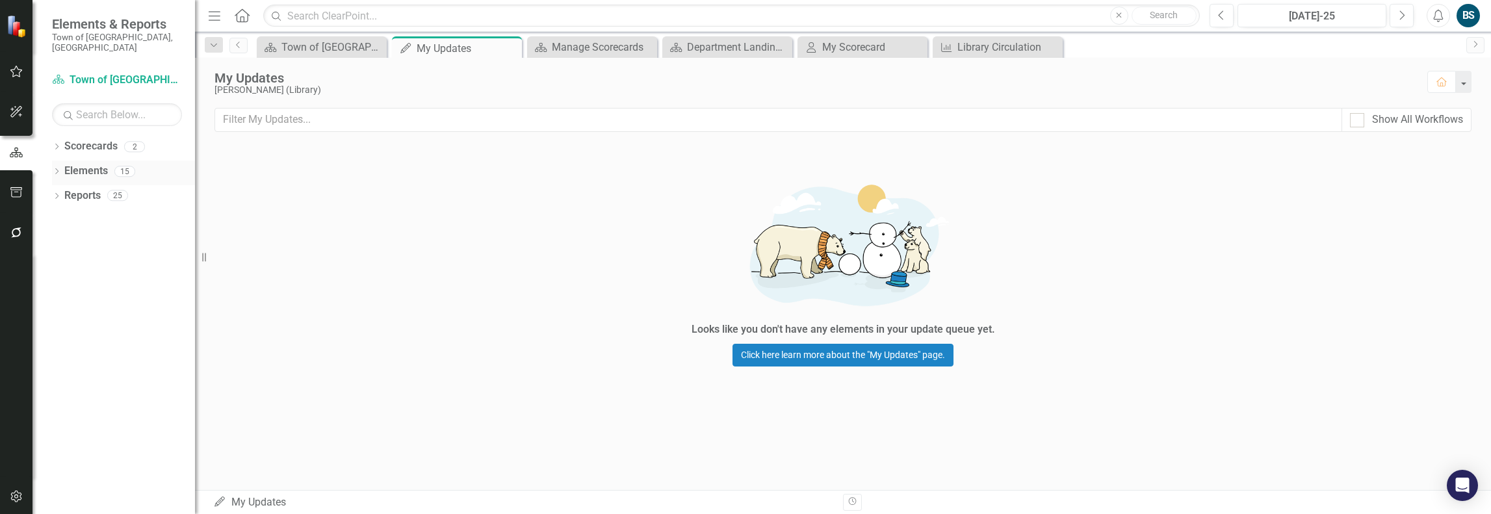
click at [58, 169] on icon "Dropdown" at bounding box center [56, 172] width 9 height 7
click at [92, 213] on link "KPI KPIs" at bounding box center [90, 220] width 39 height 15
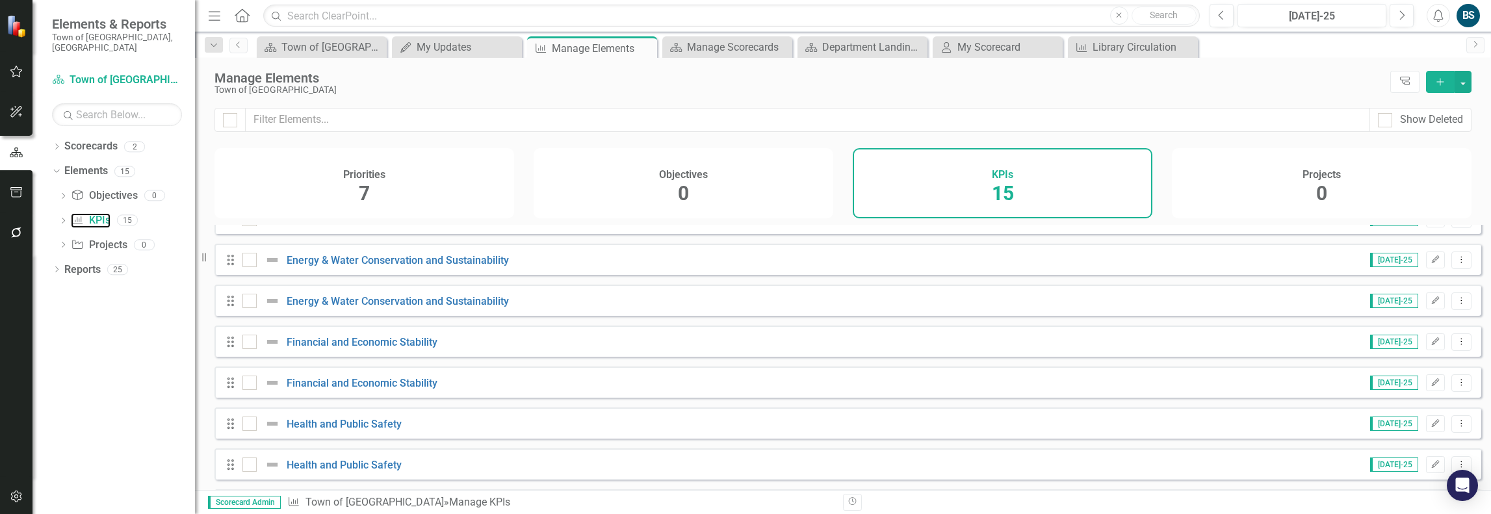
scroll to position [357, 0]
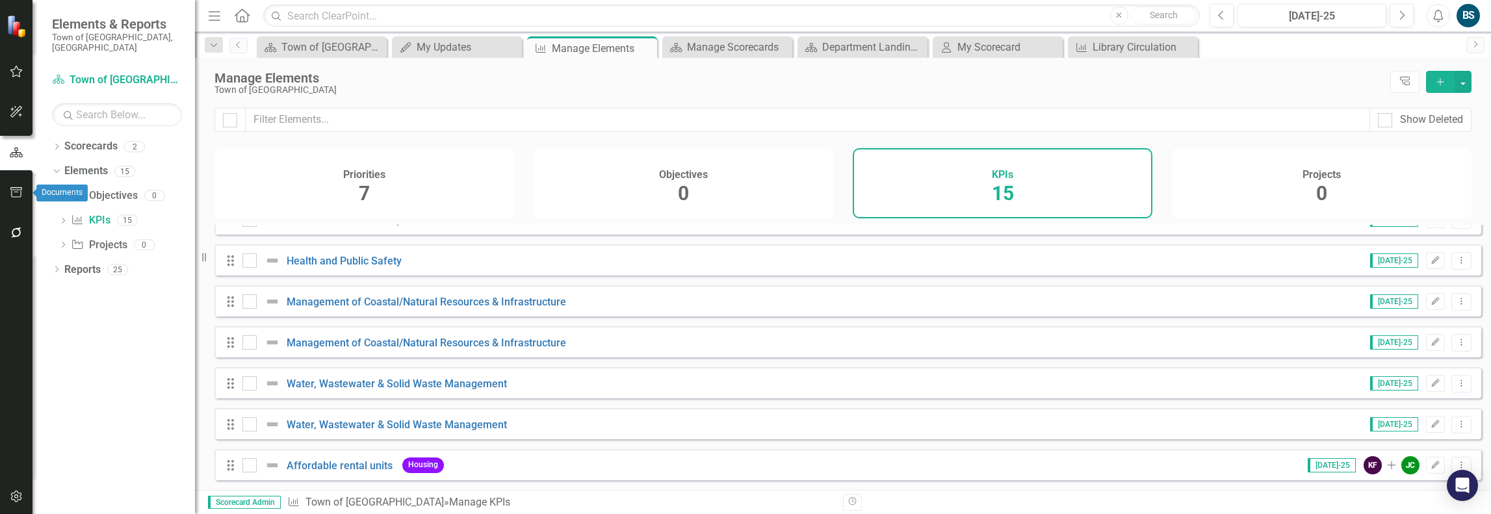
click at [14, 192] on icon "button" at bounding box center [17, 192] width 14 height 10
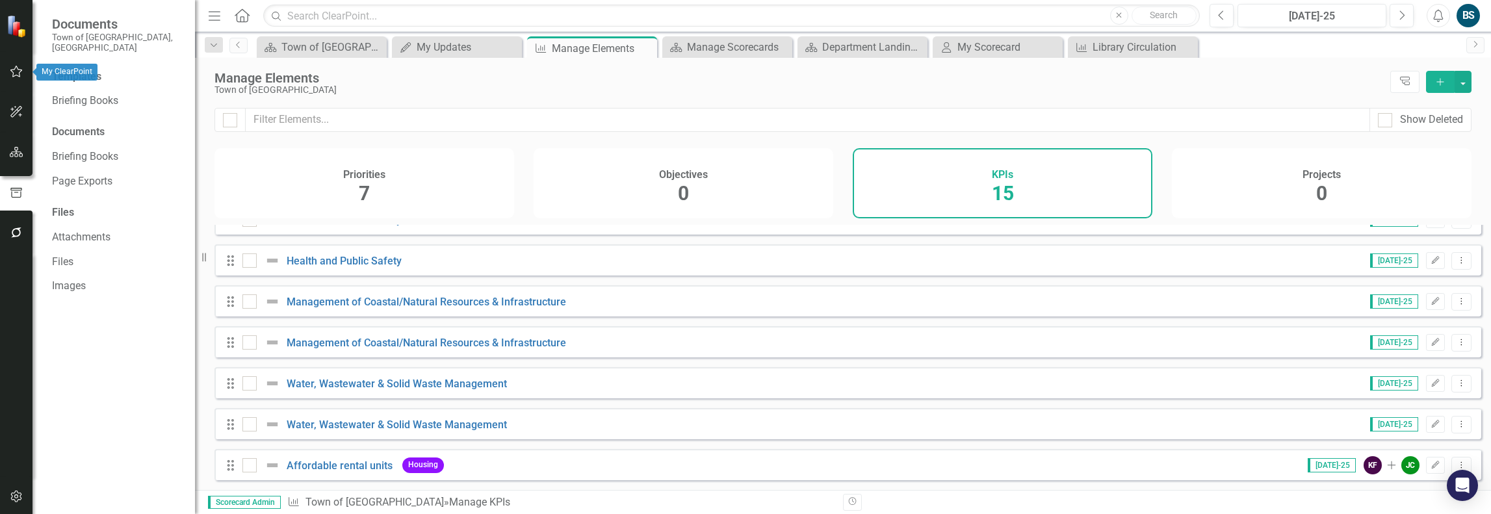
click at [11, 73] on icon "button" at bounding box center [17, 71] width 14 height 10
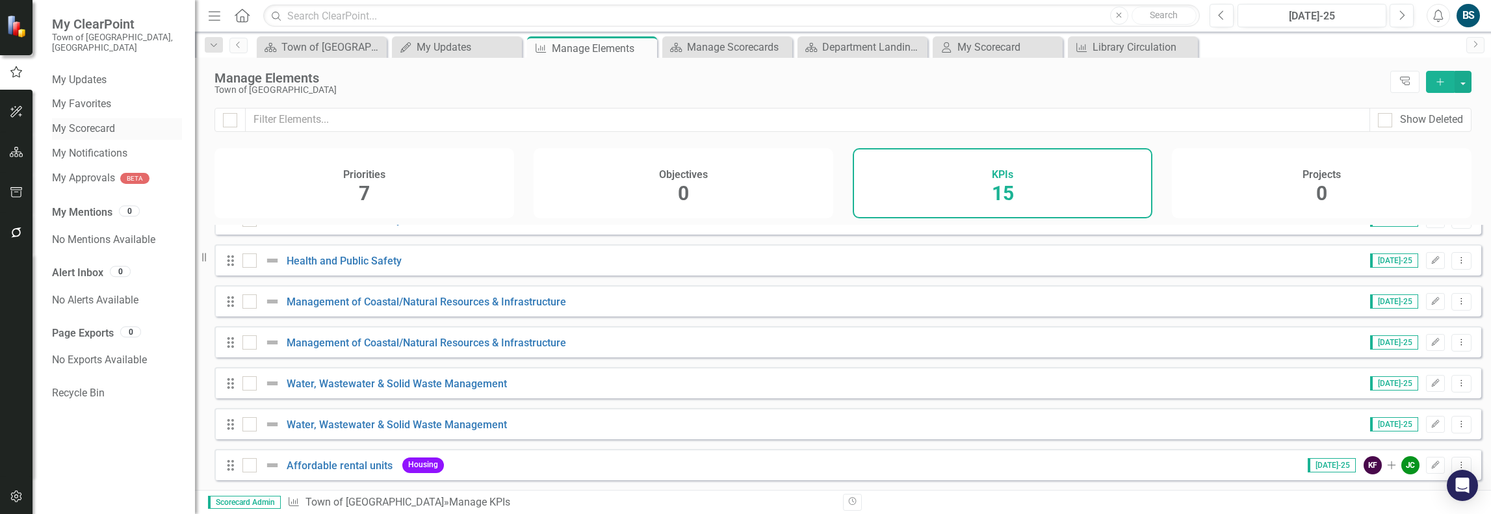
click at [83, 122] on link "My Scorecard" at bounding box center [117, 129] width 130 height 15
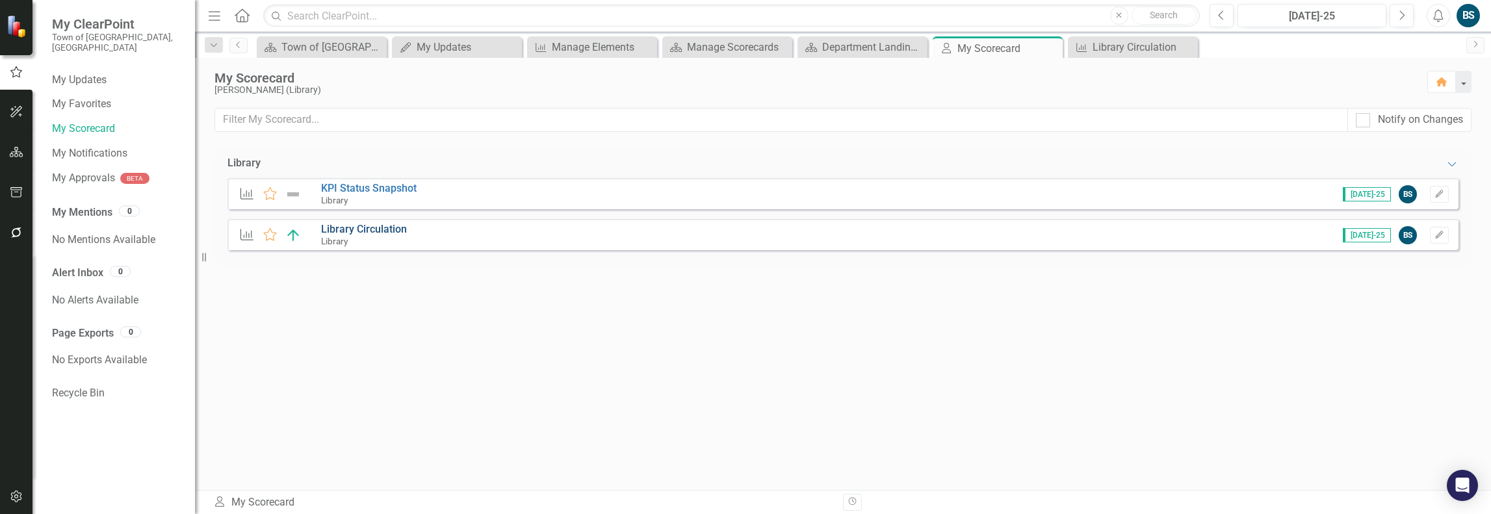
click at [340, 231] on link "Library Circulation" at bounding box center [364, 229] width 86 height 12
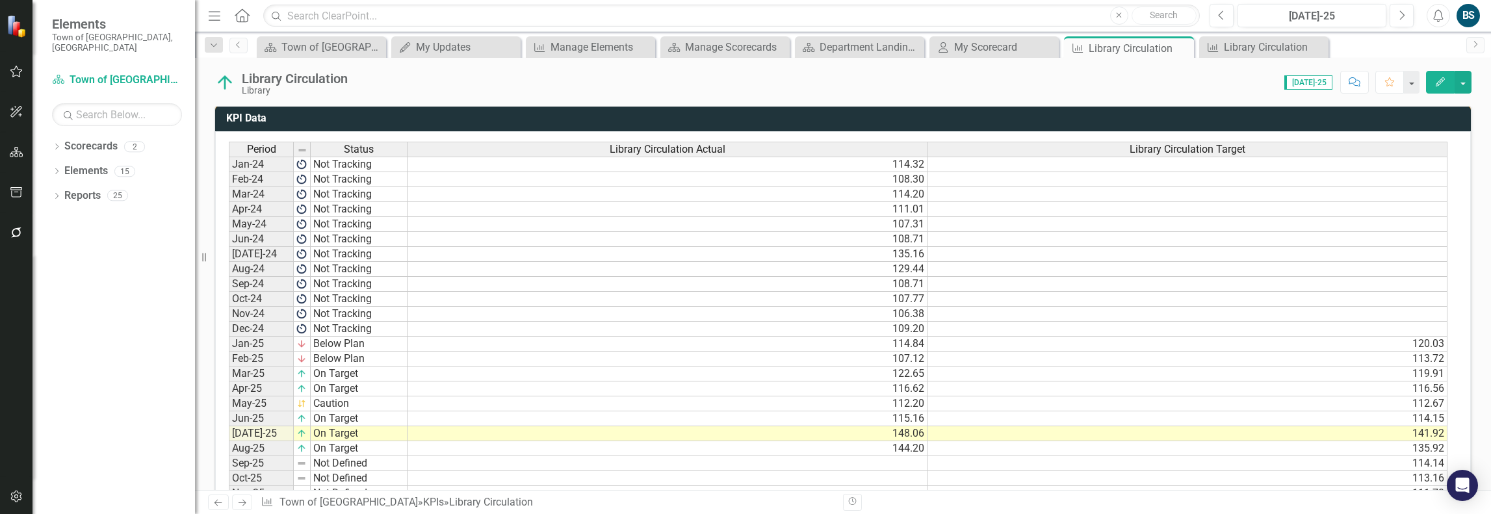
scroll to position [643, 0]
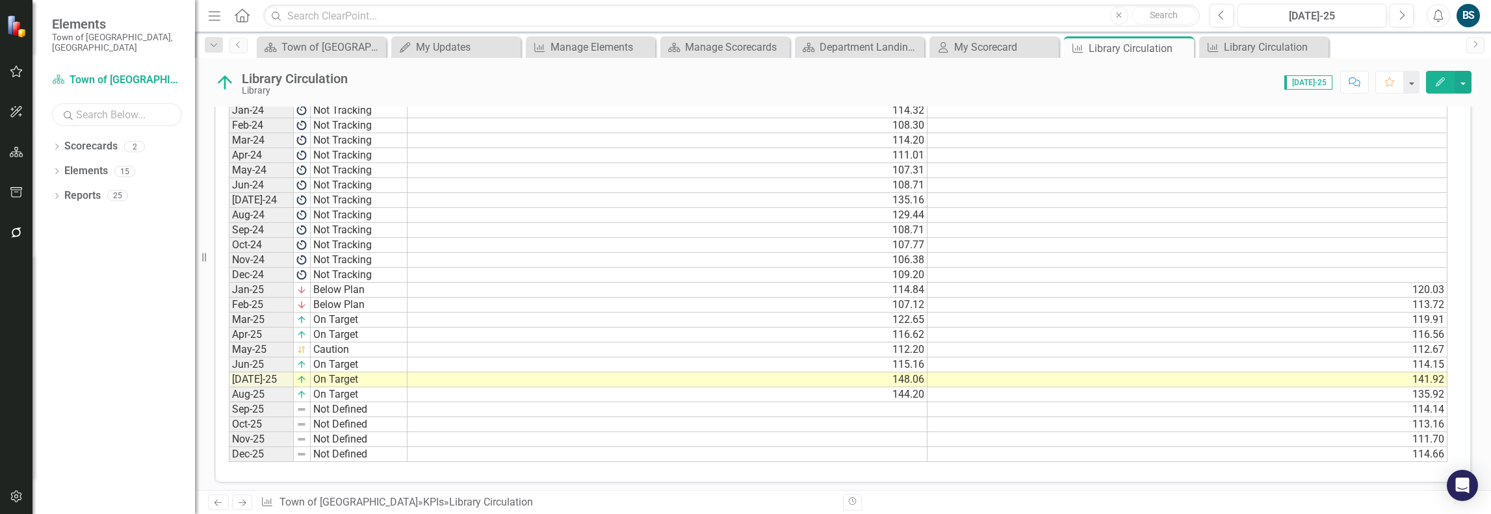
click at [123, 107] on input "text" at bounding box center [117, 114] width 130 height 23
click at [55, 144] on icon "Dropdown" at bounding box center [56, 147] width 9 height 7
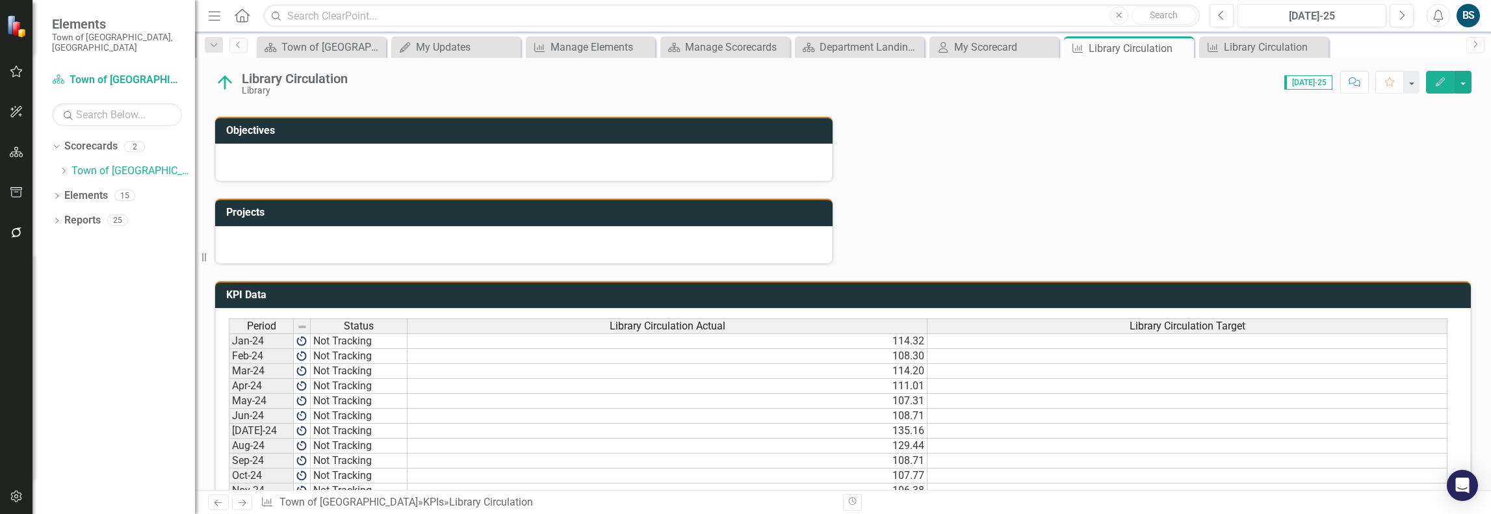
scroll to position [188, 0]
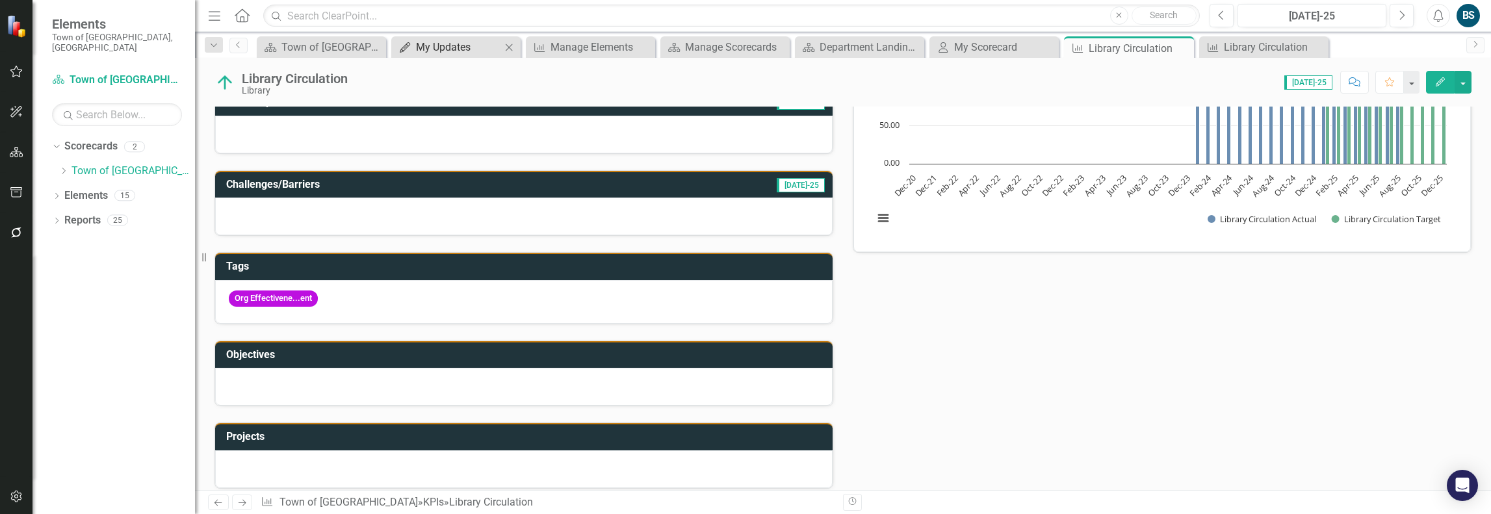
click at [486, 46] on div "My Updates" at bounding box center [458, 47] width 85 height 16
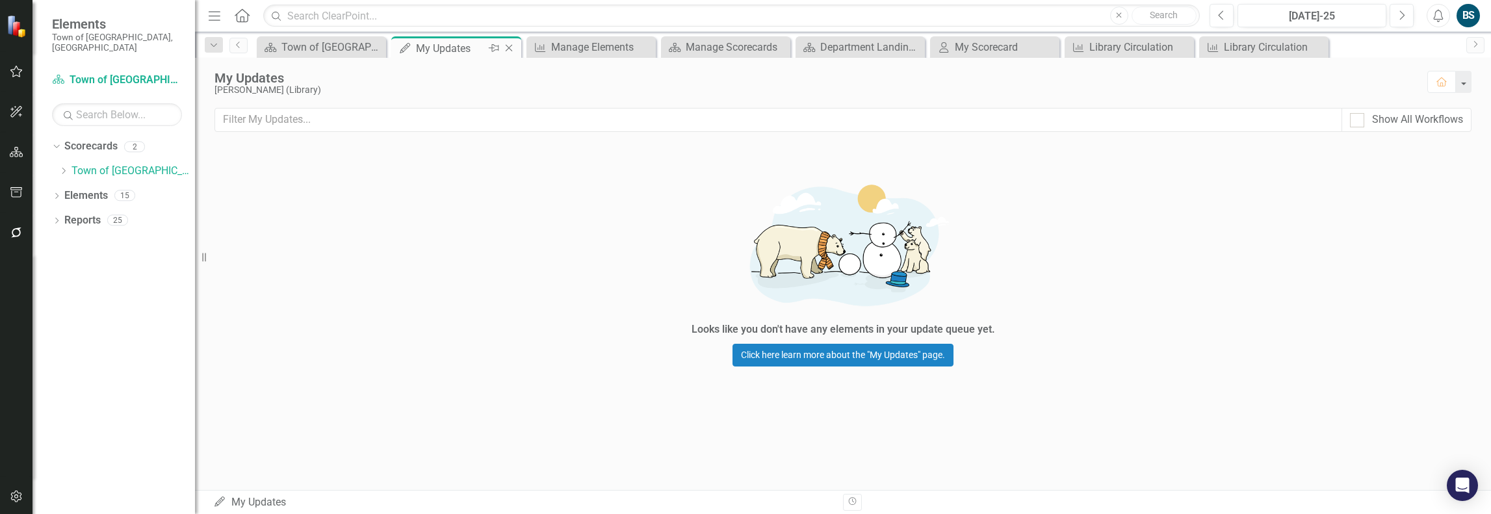
click at [510, 44] on icon "Close" at bounding box center [508, 48] width 13 height 10
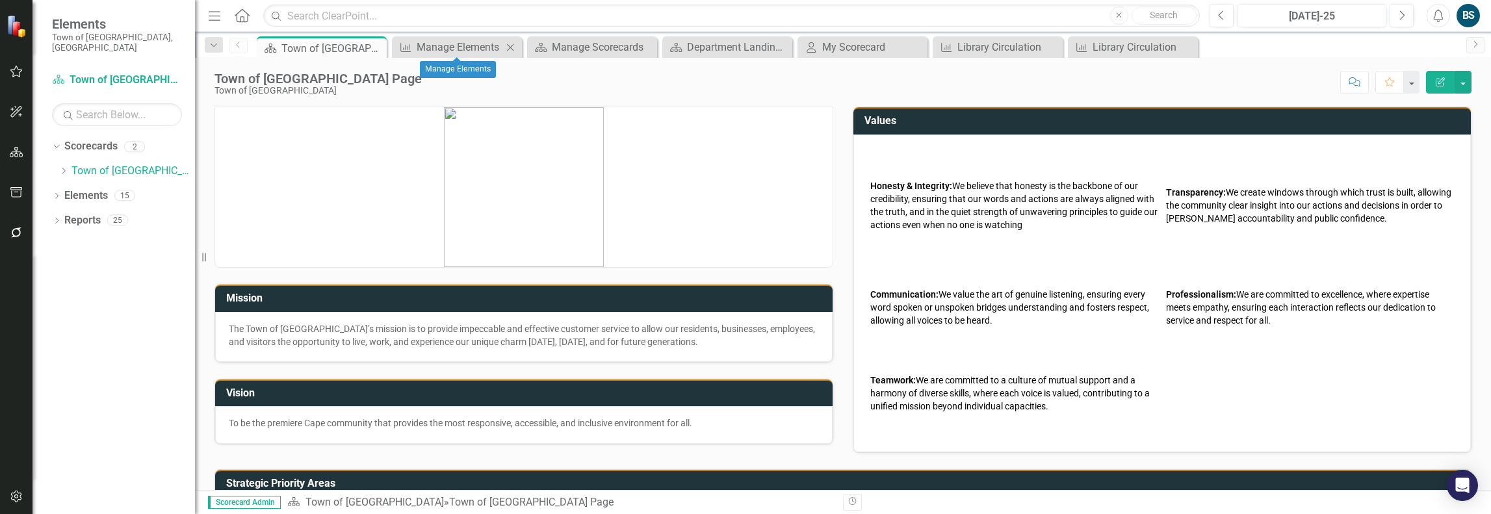
click at [514, 45] on icon "Close" at bounding box center [510, 47] width 13 height 10
click at [0, 0] on icon "Close" at bounding box center [0, 0] width 0 height 0
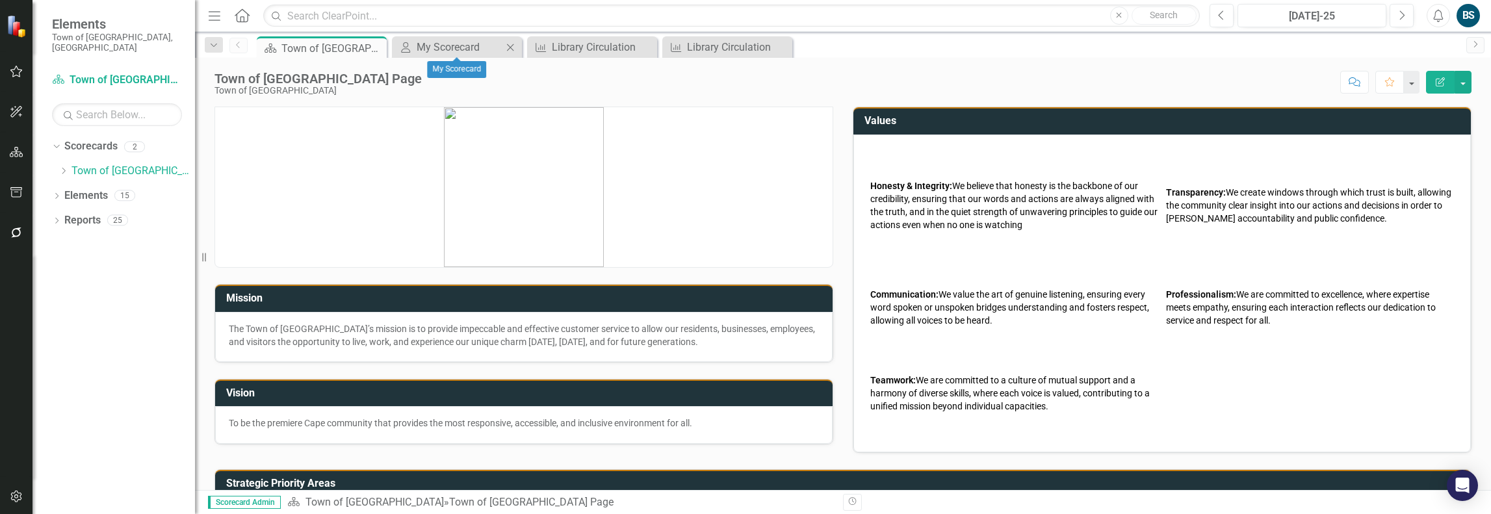
click at [515, 43] on icon "Close" at bounding box center [510, 47] width 13 height 10
click at [479, 49] on div "Library Circulation" at bounding box center [460, 47] width 86 height 16
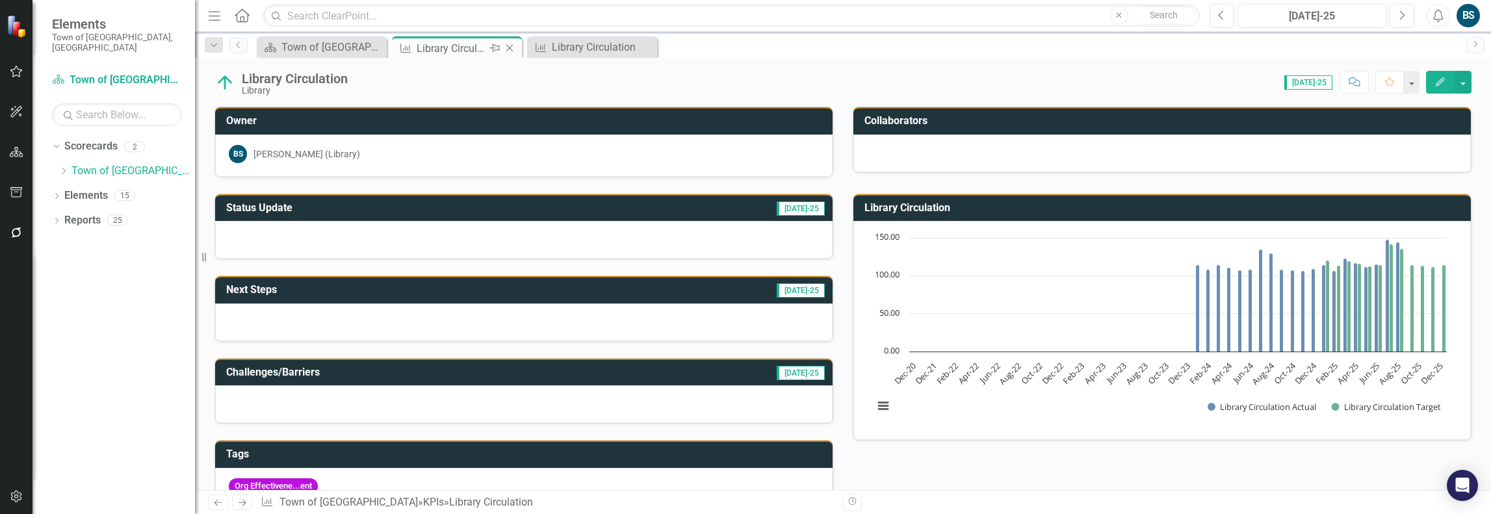
click at [511, 44] on icon "Close" at bounding box center [509, 48] width 13 height 10
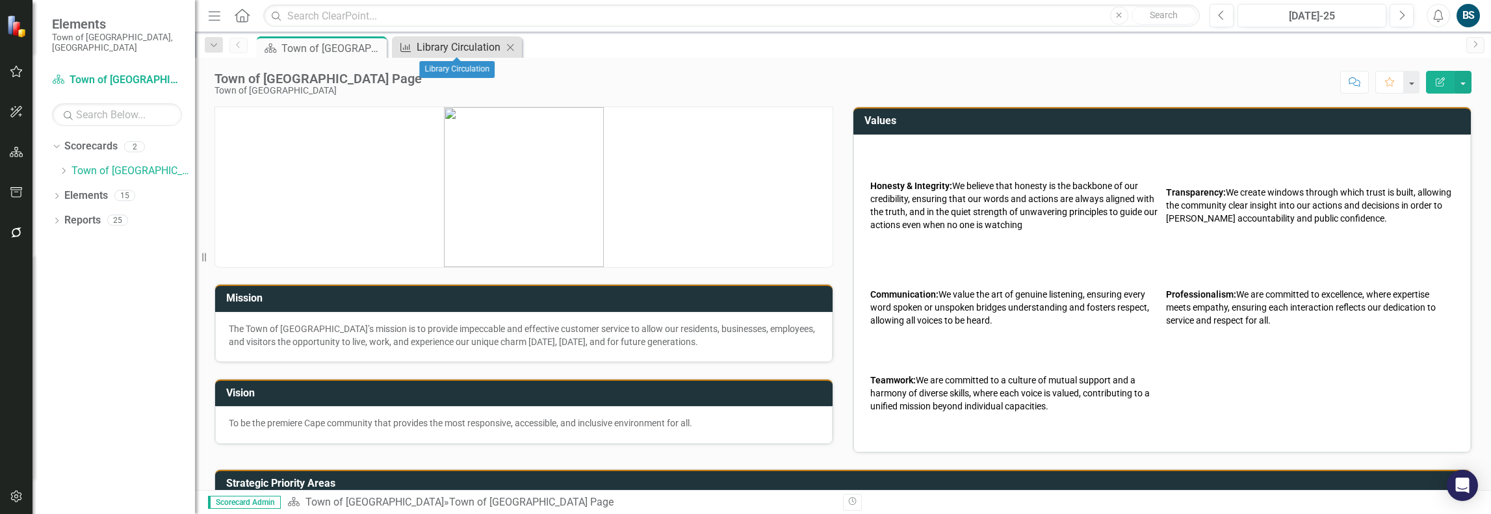
click at [472, 44] on div "Library Circulation" at bounding box center [460, 47] width 86 height 16
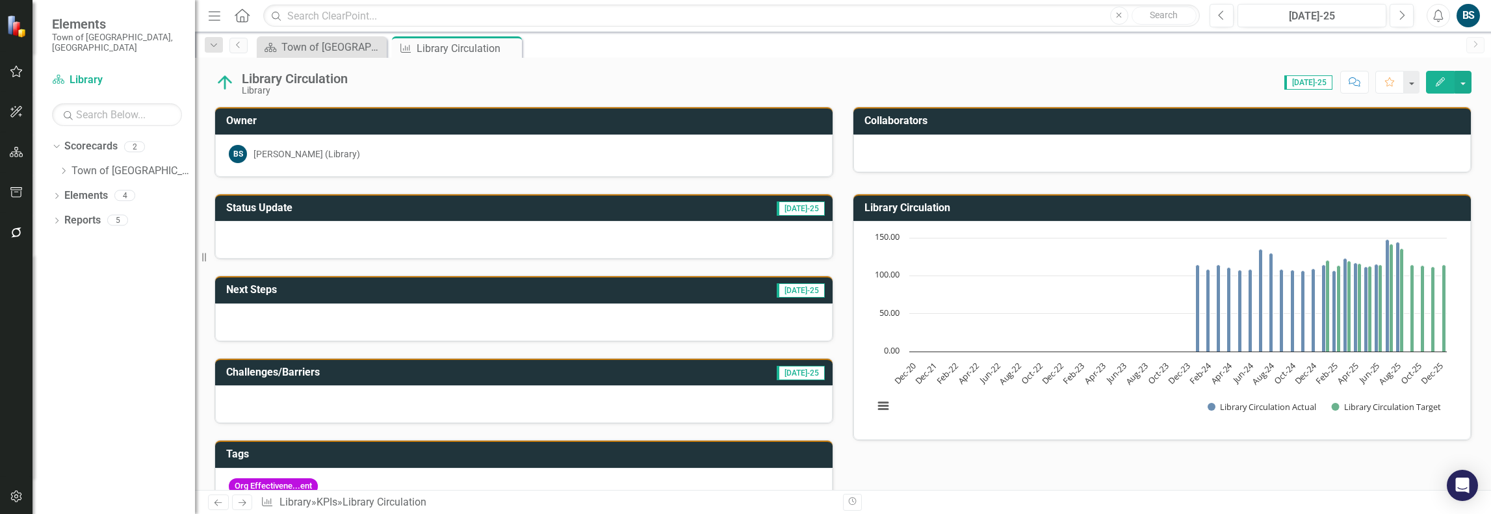
click at [1473, 12] on div "BS" at bounding box center [1467, 15] width 23 height 23
